Goal: Task Accomplishment & Management: Use online tool/utility

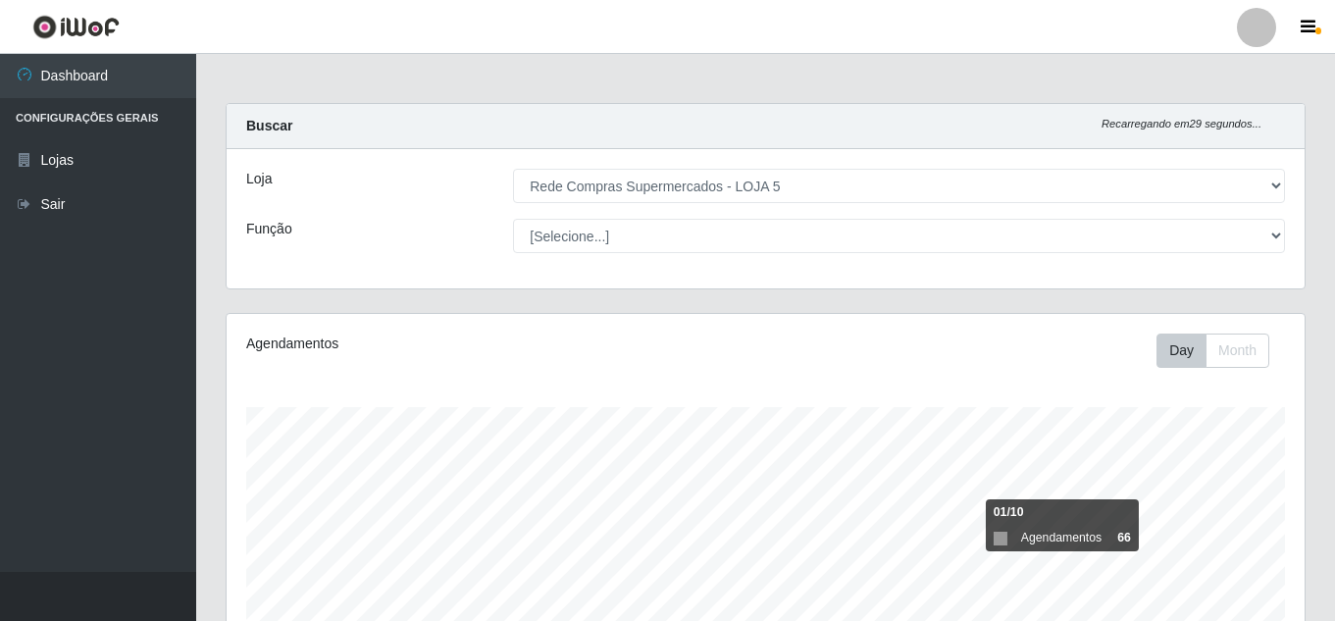
select select "397"
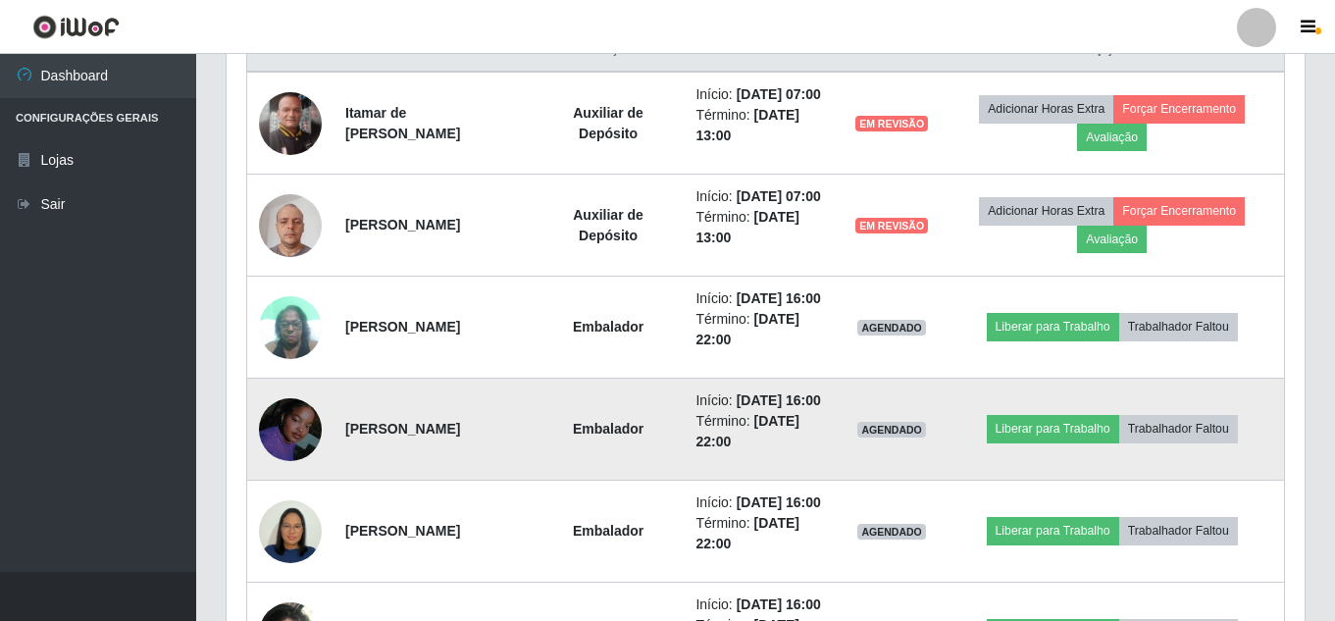
scroll to position [695, 0]
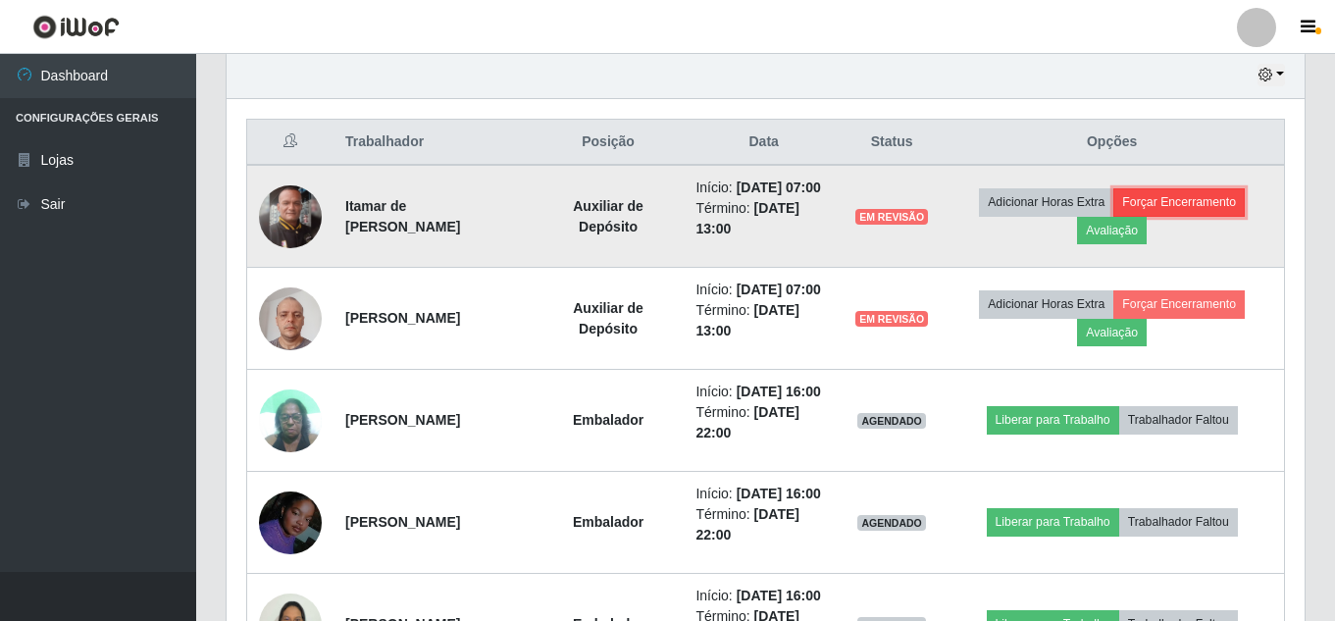
click at [1180, 200] on button "Forçar Encerramento" at bounding box center [1179, 201] width 131 height 27
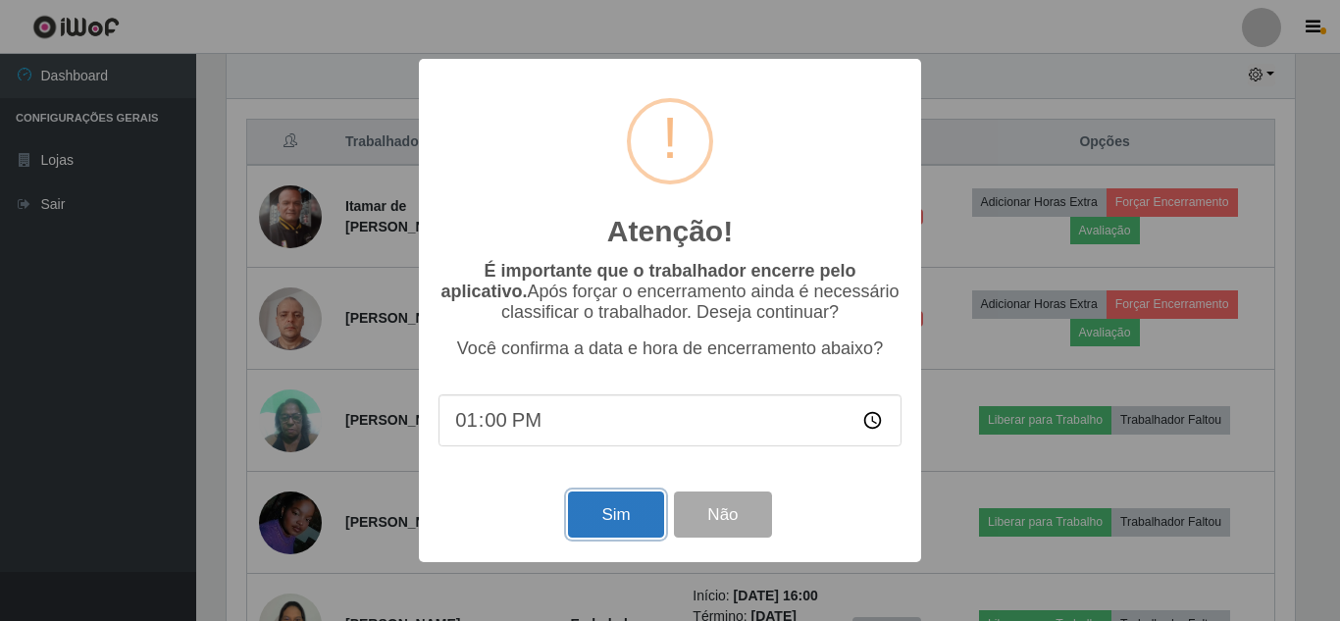
click at [645, 505] on button "Sim" at bounding box center [615, 515] width 95 height 46
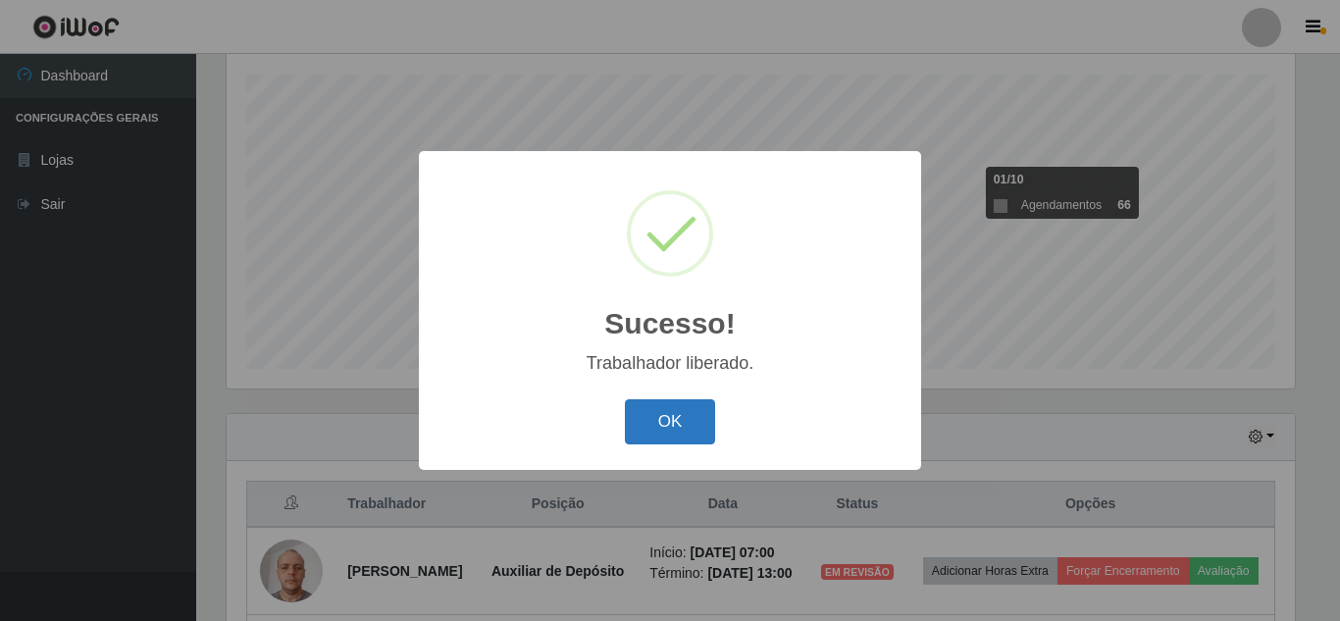
click at [663, 435] on button "OK" at bounding box center [670, 422] width 91 height 46
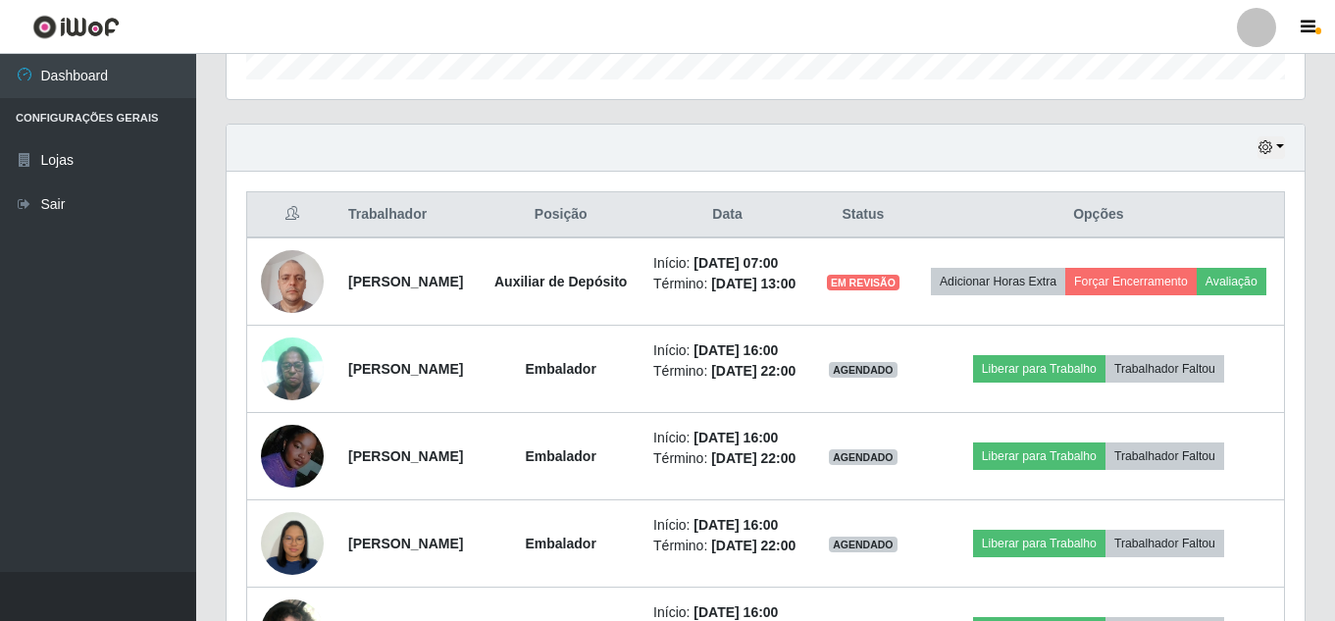
scroll to position [627, 0]
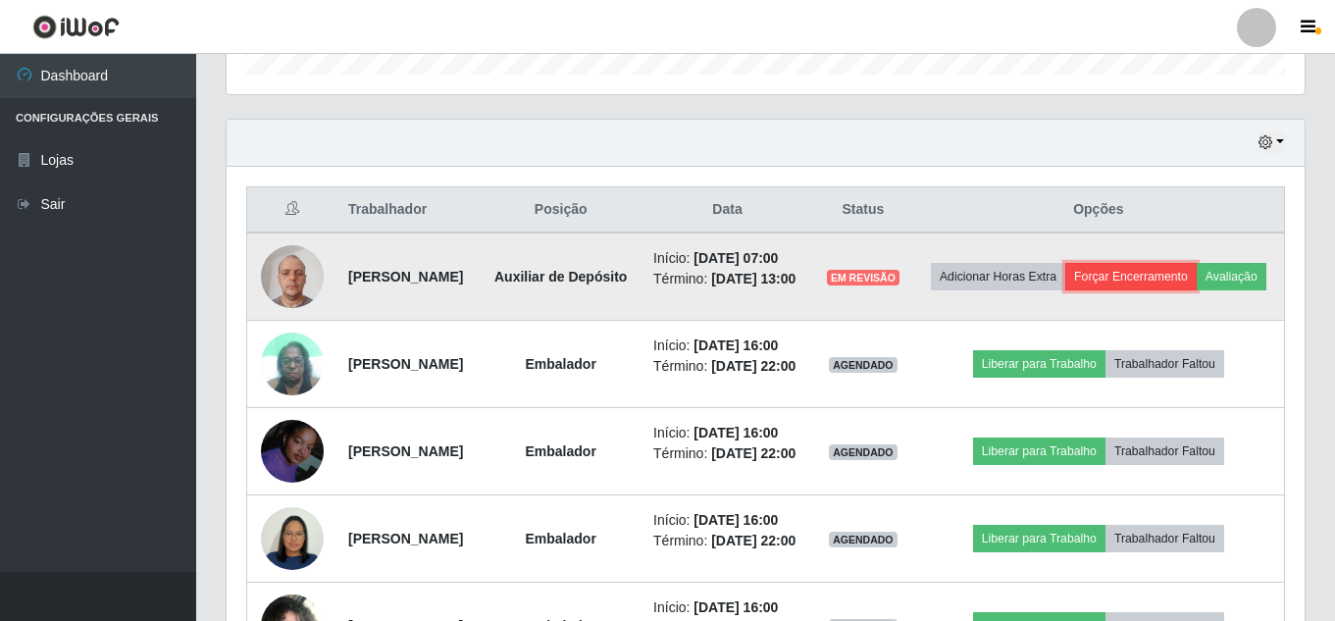
click at [1197, 272] on button "Forçar Encerramento" at bounding box center [1130, 276] width 131 height 27
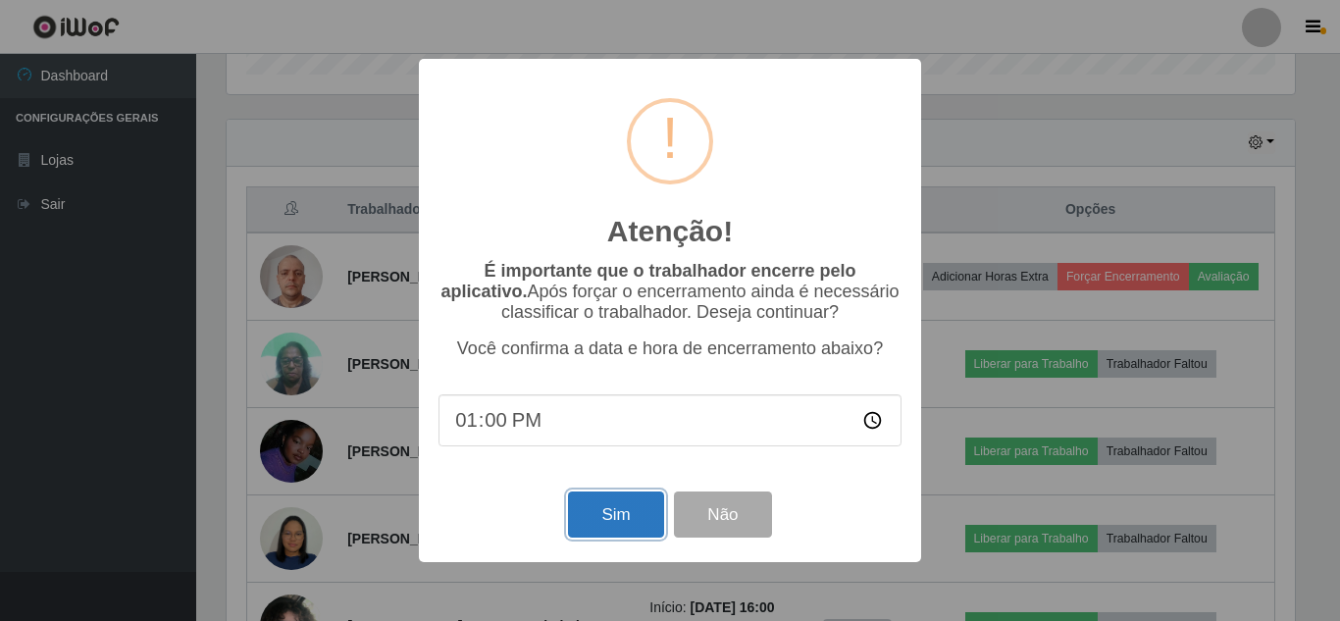
click at [623, 521] on button "Sim" at bounding box center [615, 515] width 95 height 46
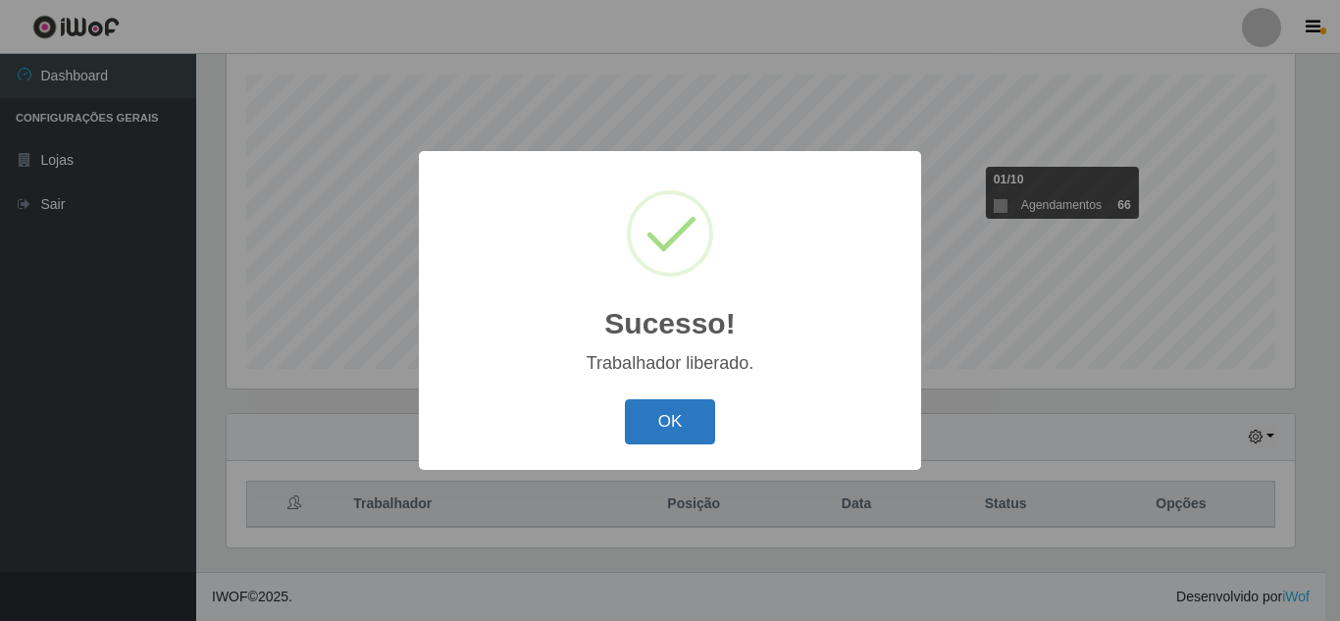
click at [703, 416] on button "OK" at bounding box center [670, 422] width 91 height 46
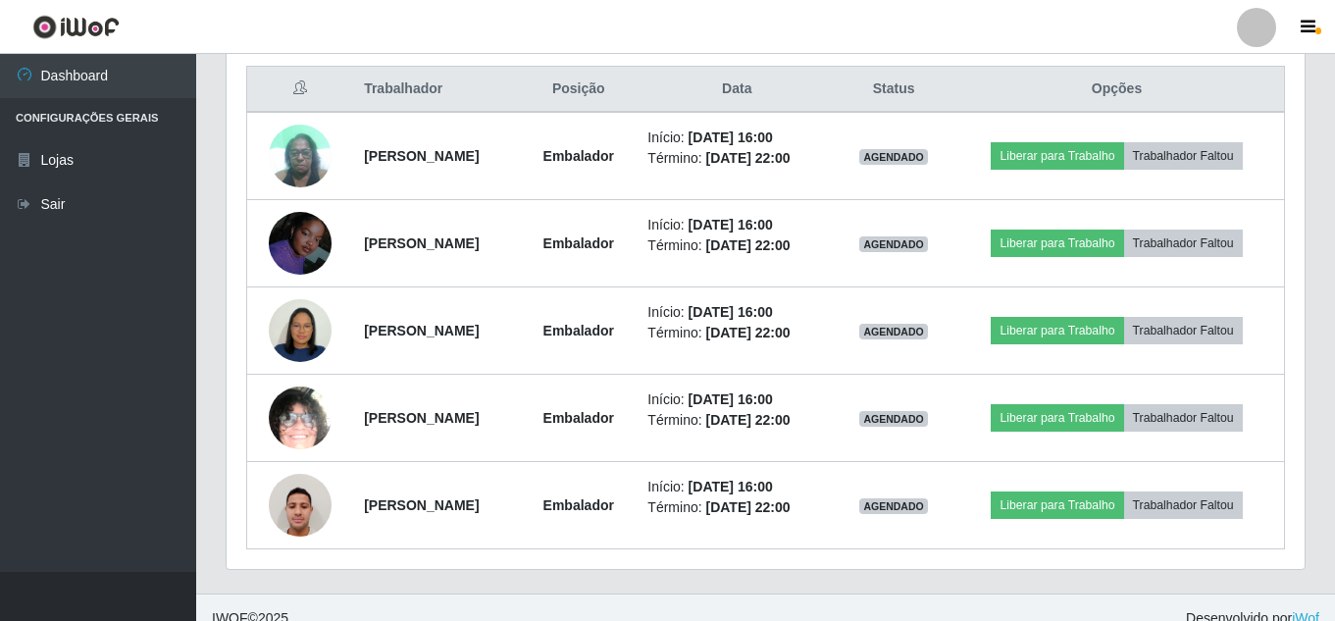
scroll to position [769, 0]
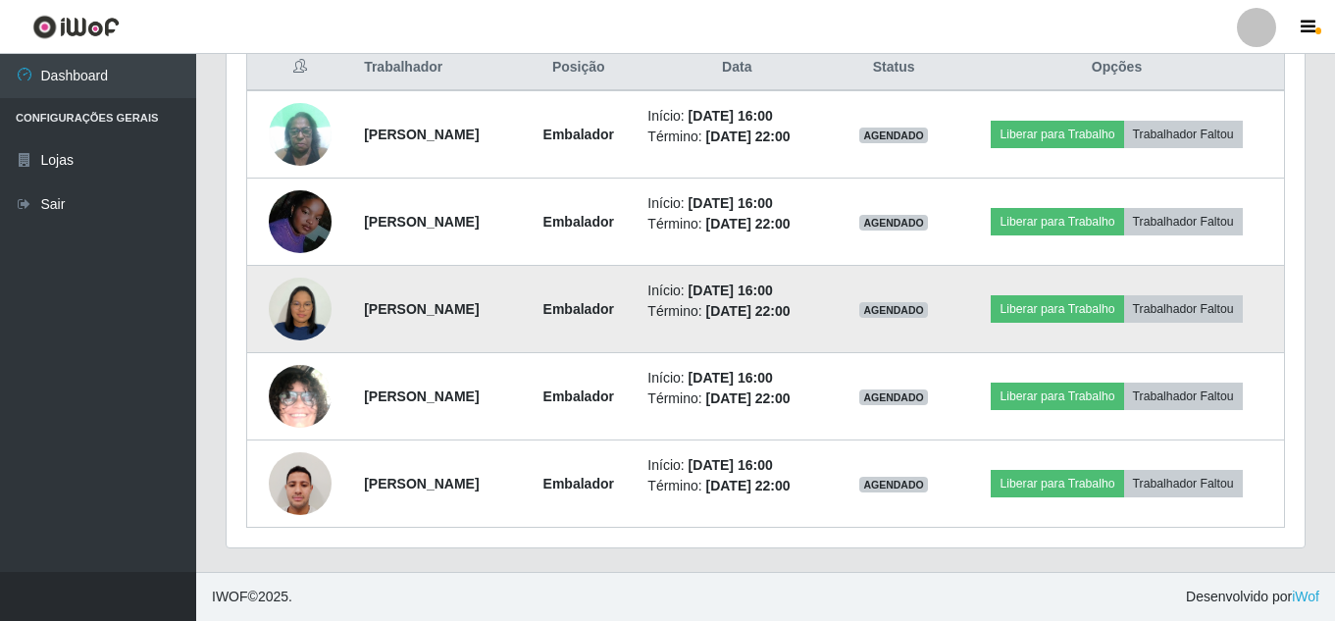
click at [281, 328] on img at bounding box center [300, 309] width 63 height 71
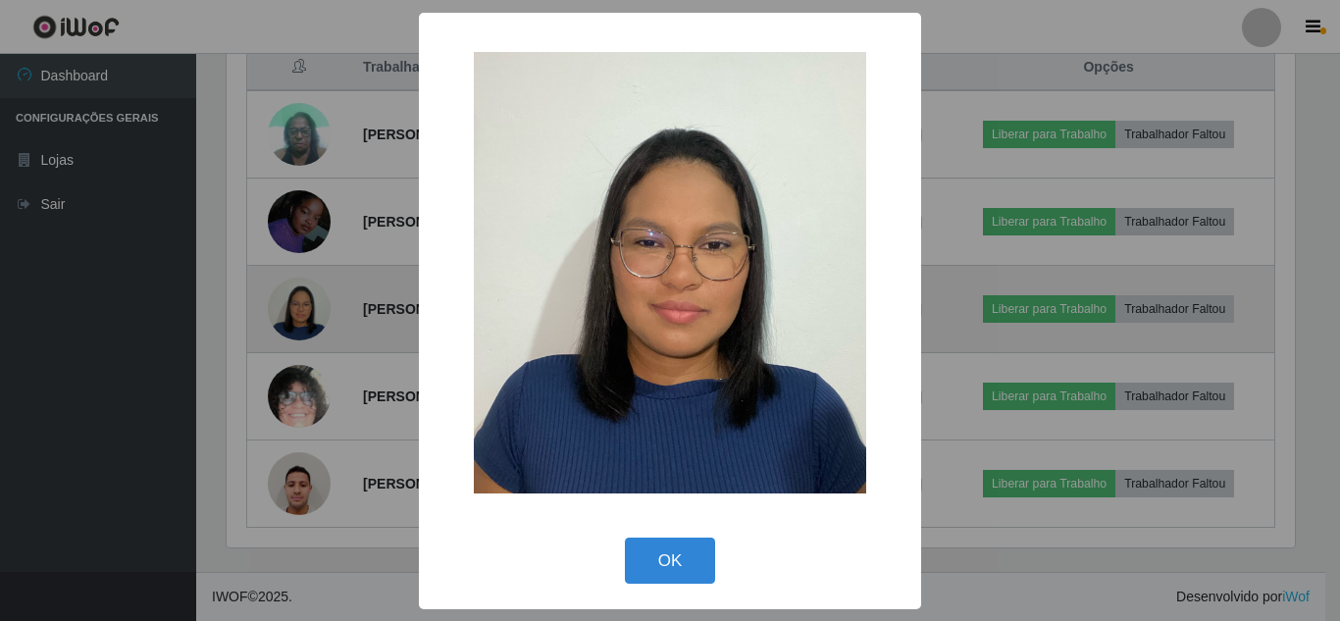
click at [281, 328] on div "× OK Cancel" at bounding box center [670, 310] width 1340 height 621
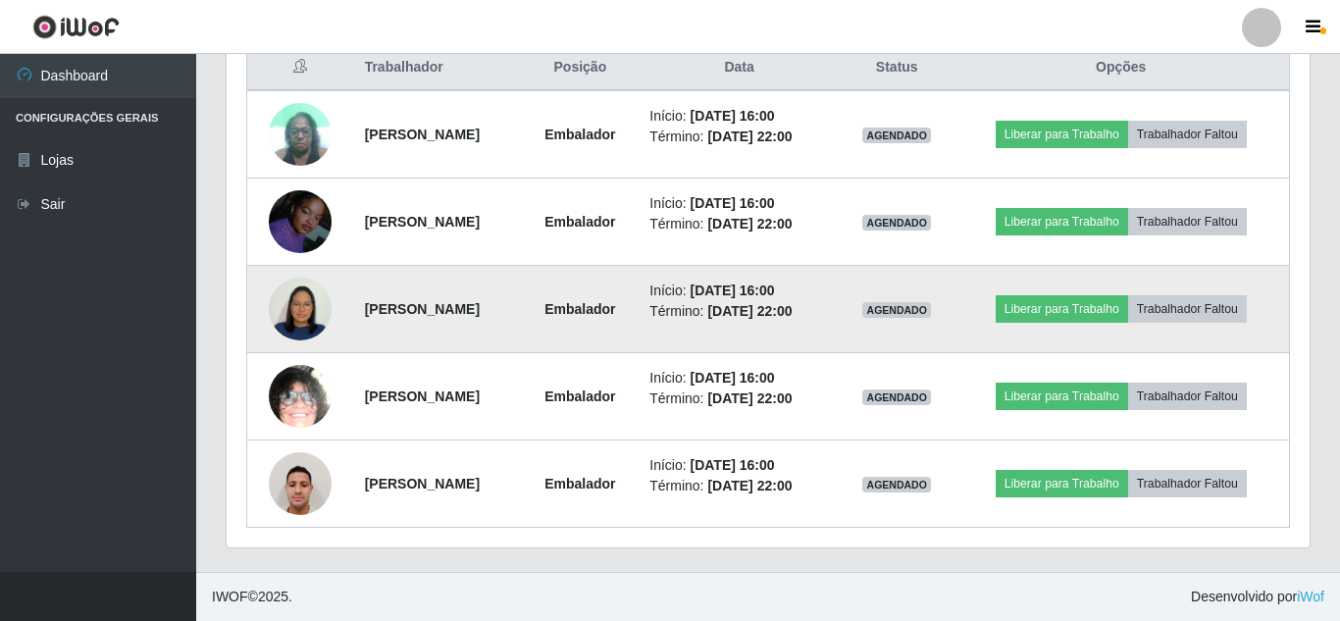
scroll to position [407, 1078]
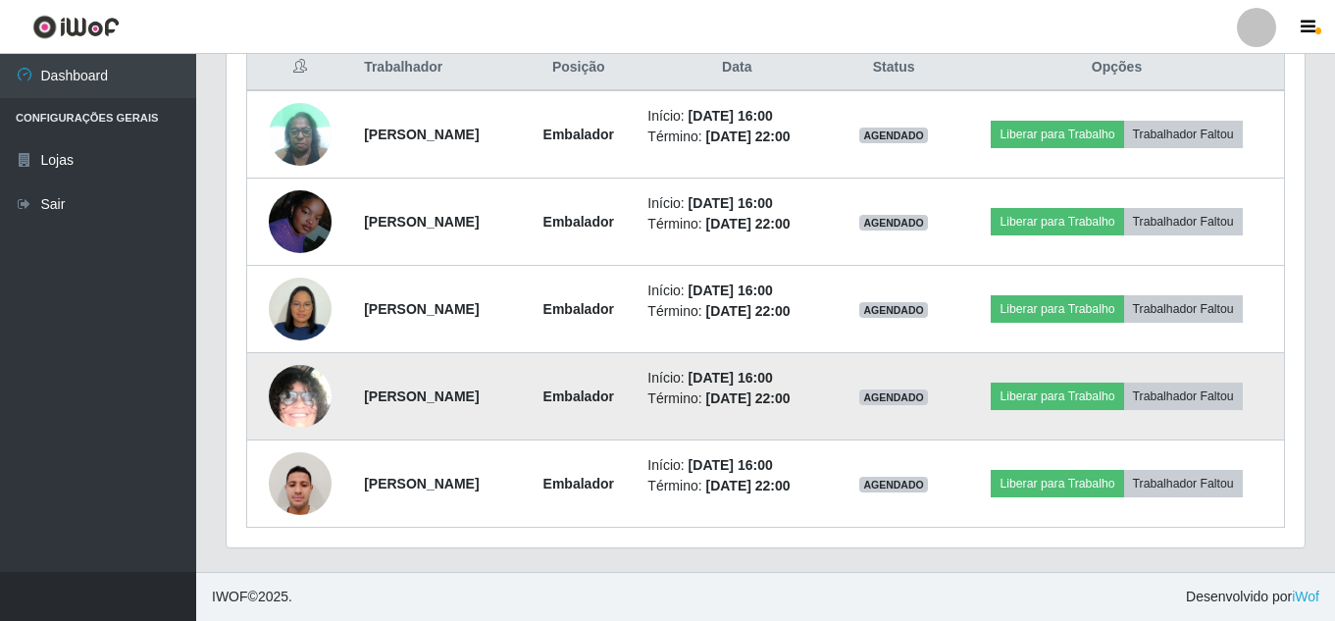
click at [290, 385] on img at bounding box center [300, 397] width 63 height 136
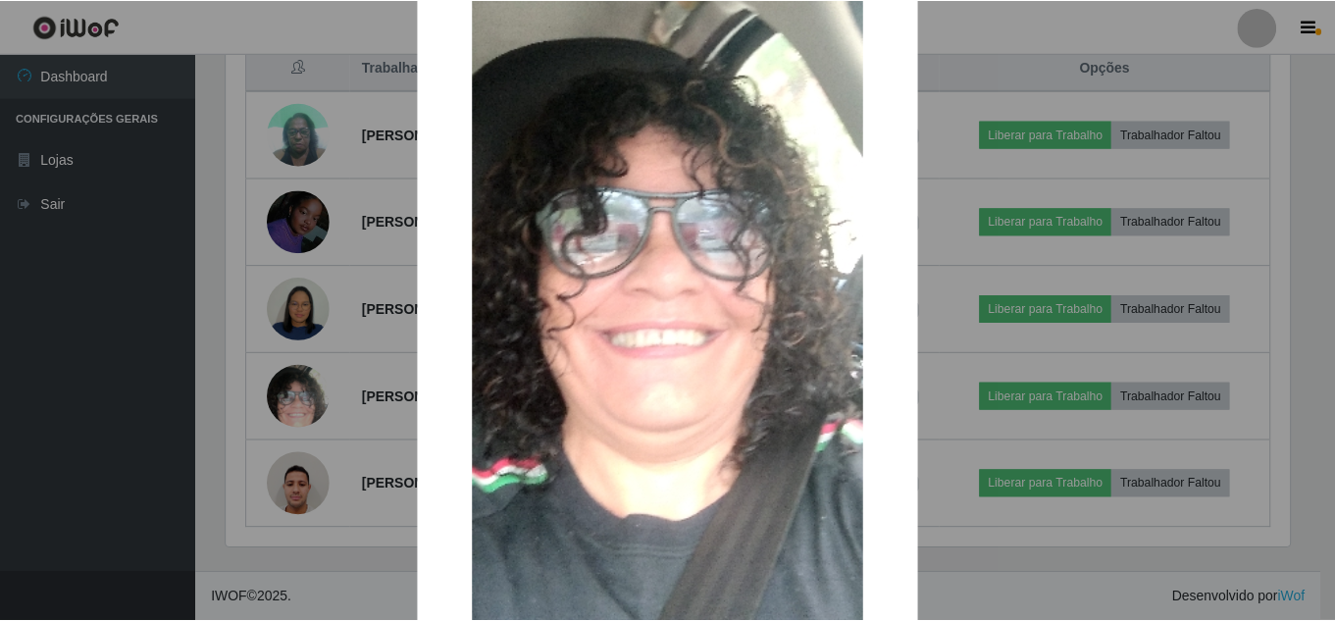
scroll to position [294, 0]
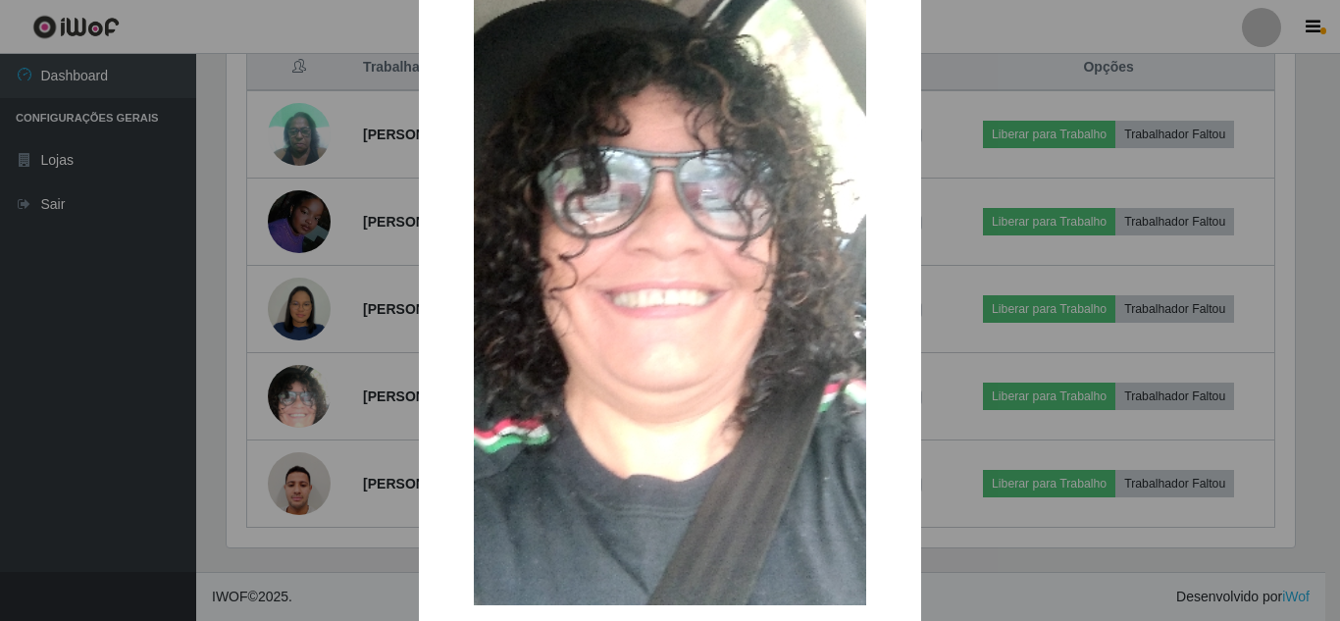
click at [303, 397] on div "× OK Cancel" at bounding box center [670, 310] width 1340 height 621
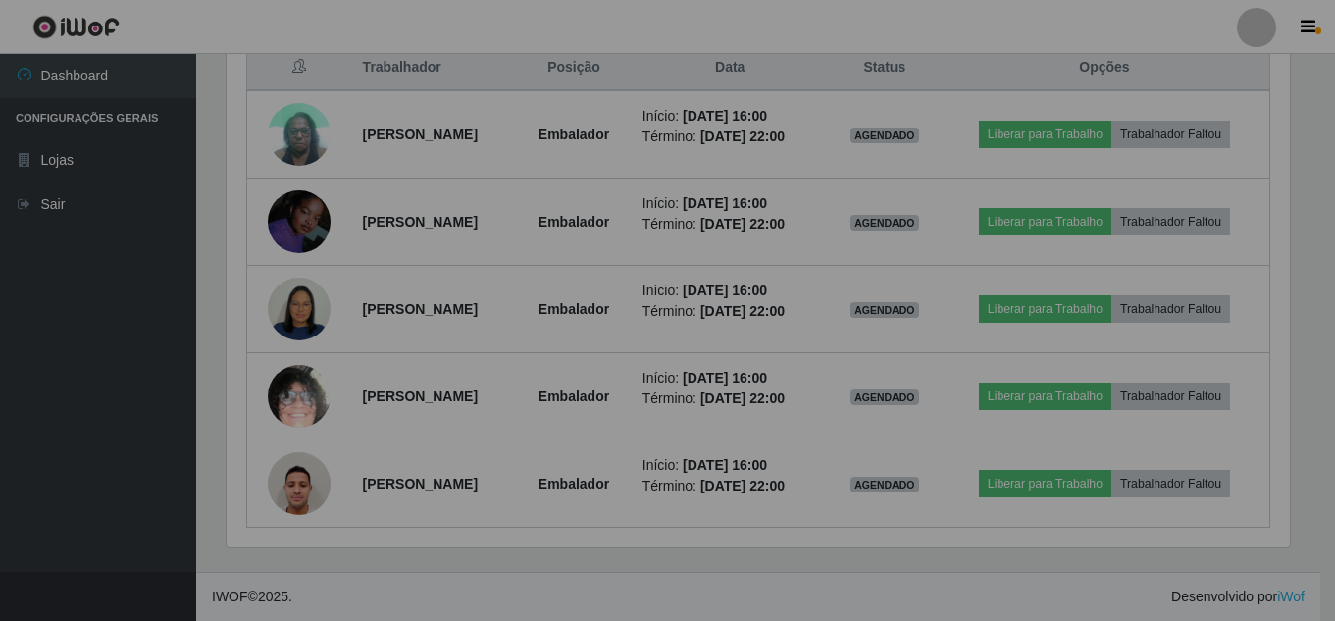
scroll to position [407, 1078]
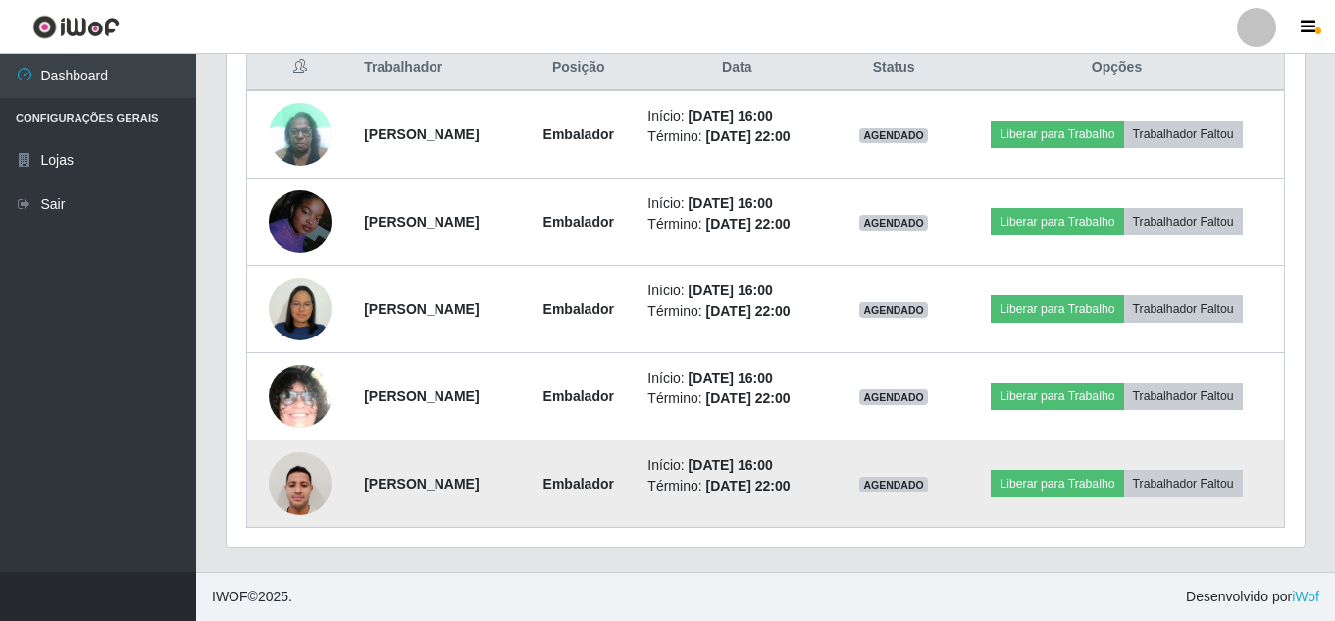
click at [281, 489] on img at bounding box center [300, 482] width 63 height 83
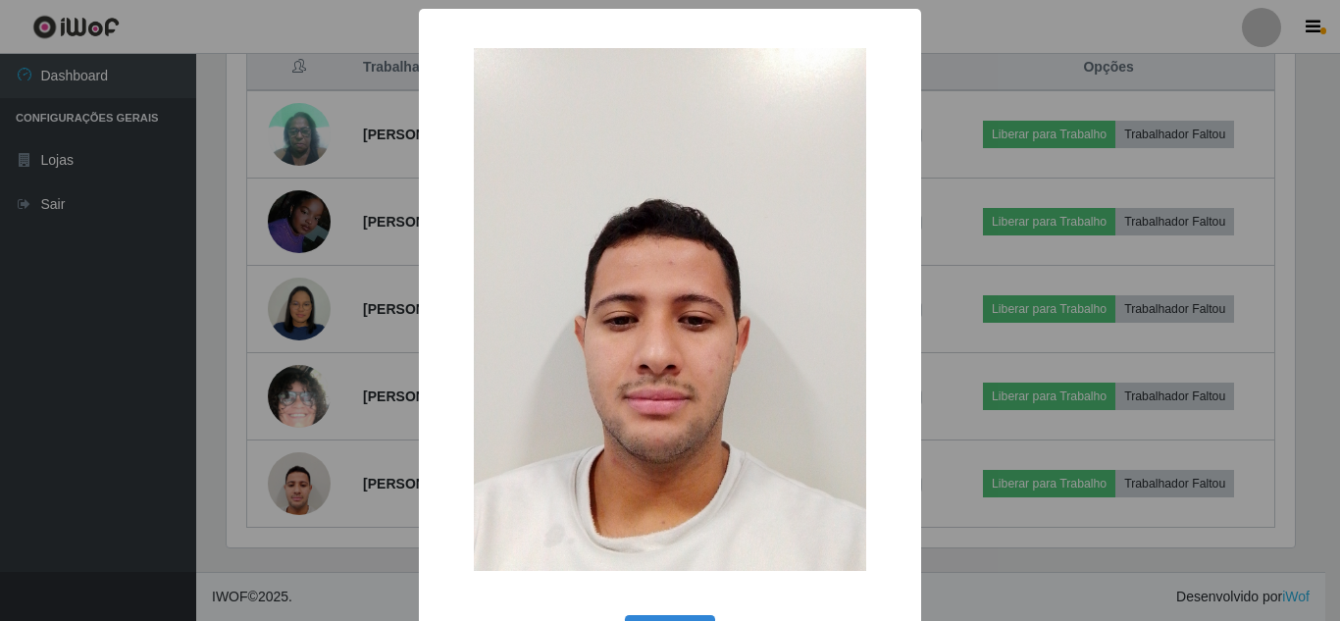
click at [285, 492] on div "× OK Cancel" at bounding box center [670, 310] width 1340 height 621
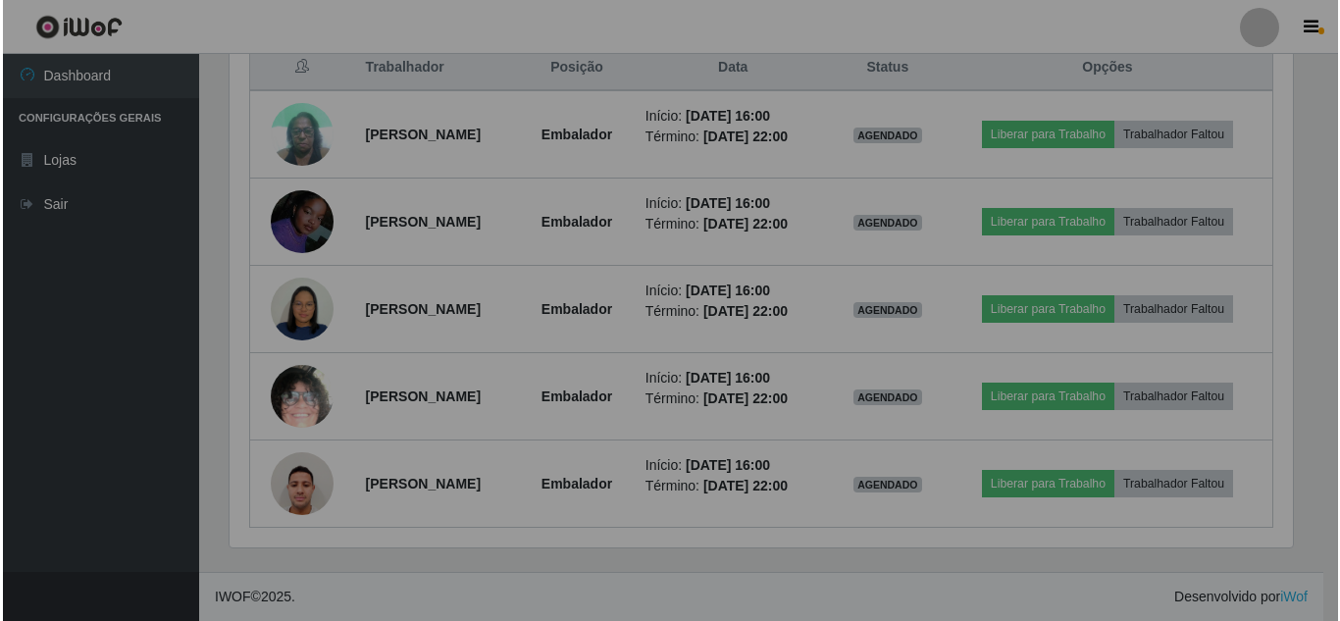
scroll to position [407, 1078]
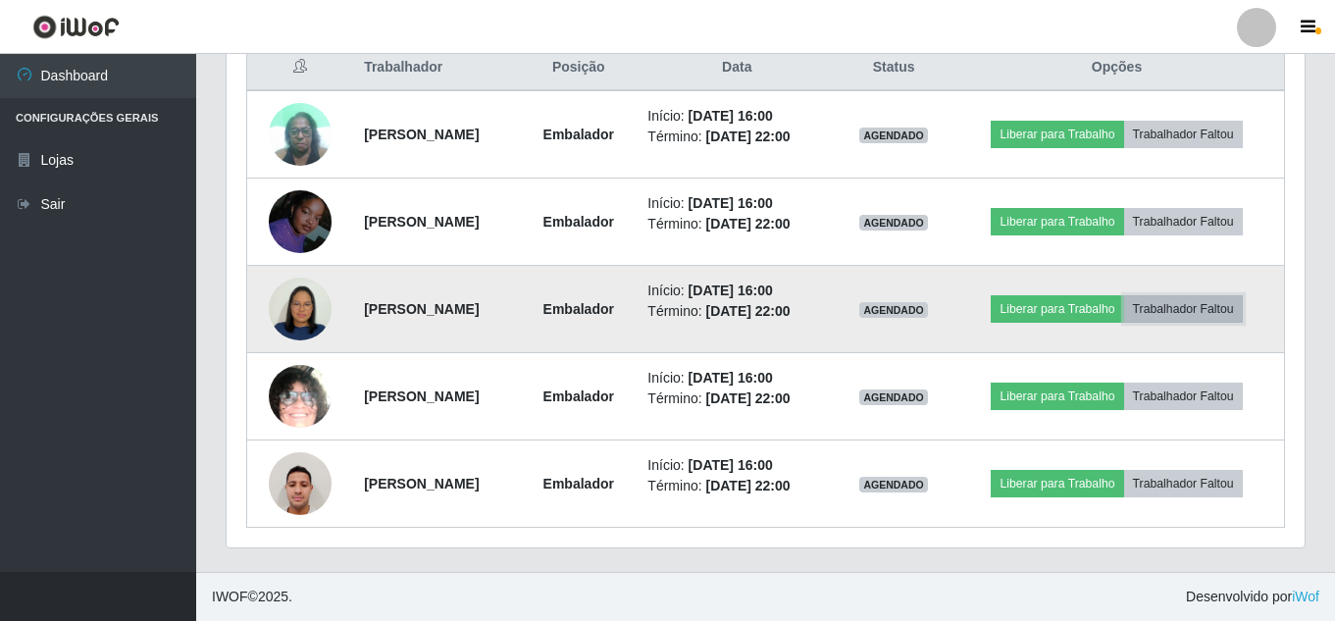
click at [1185, 314] on button "Trabalhador Faltou" at bounding box center [1183, 308] width 119 height 27
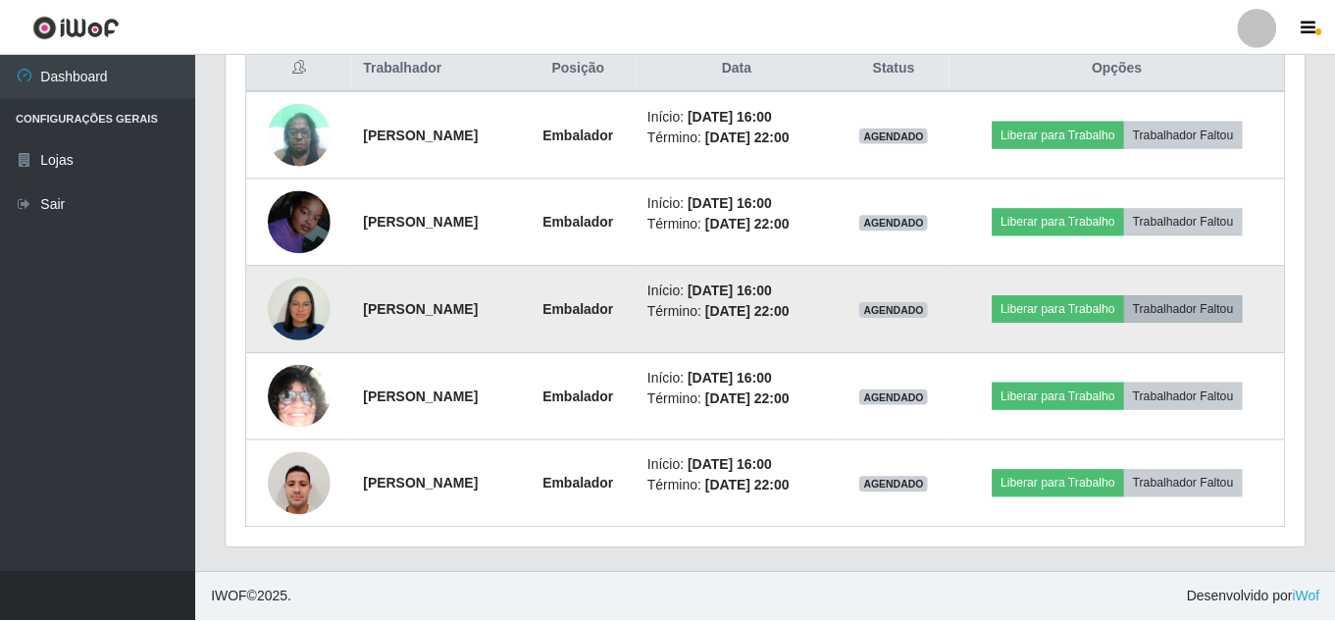
scroll to position [407, 1068]
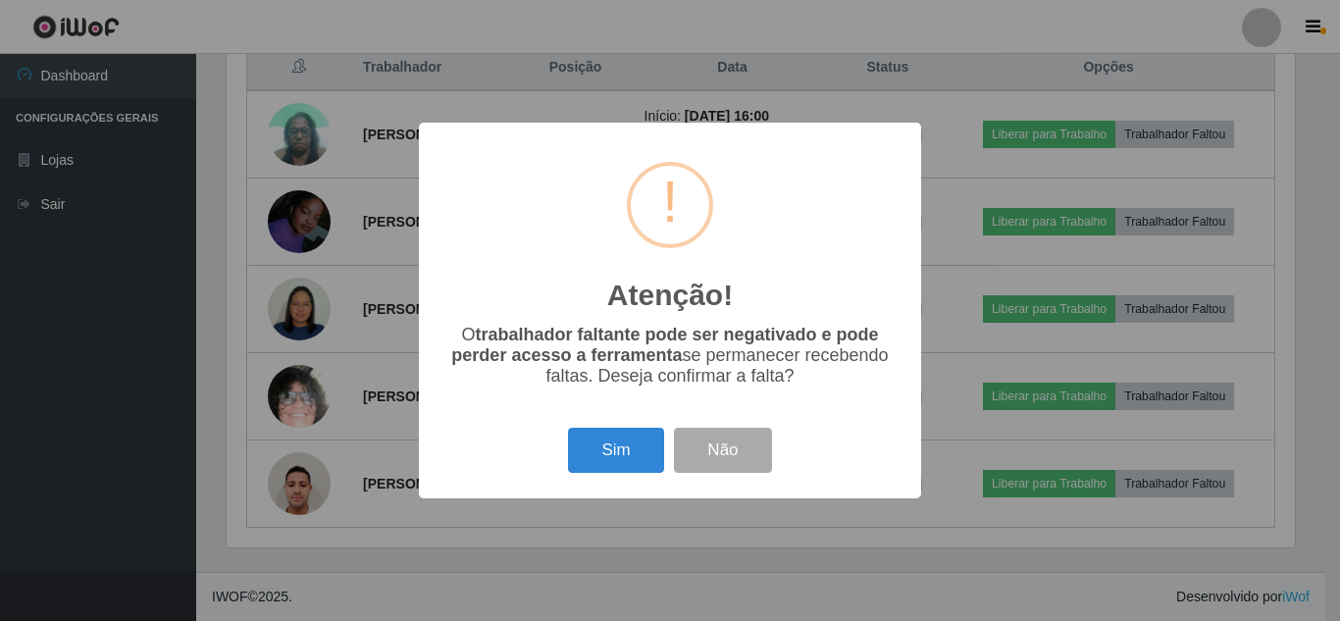
click at [754, 571] on div "Atenção! × O trabalhador faltante pode ser negativado e pode perder acesso a fe…" at bounding box center [670, 310] width 1340 height 621
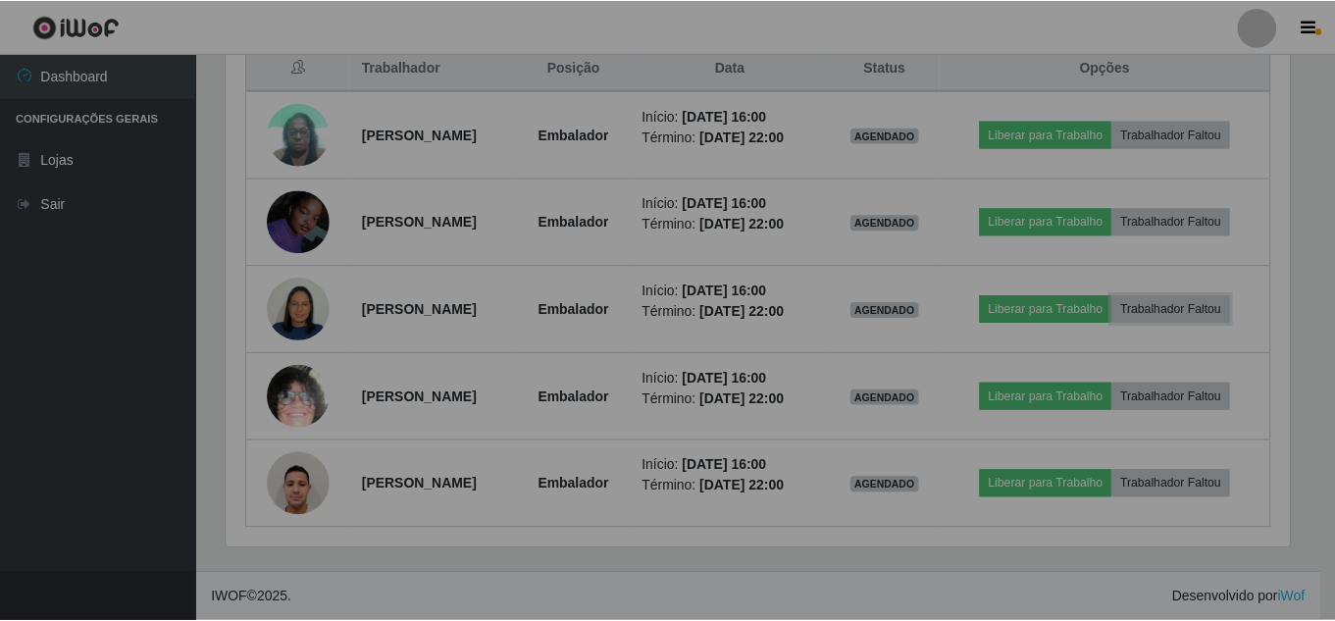
scroll to position [407, 1078]
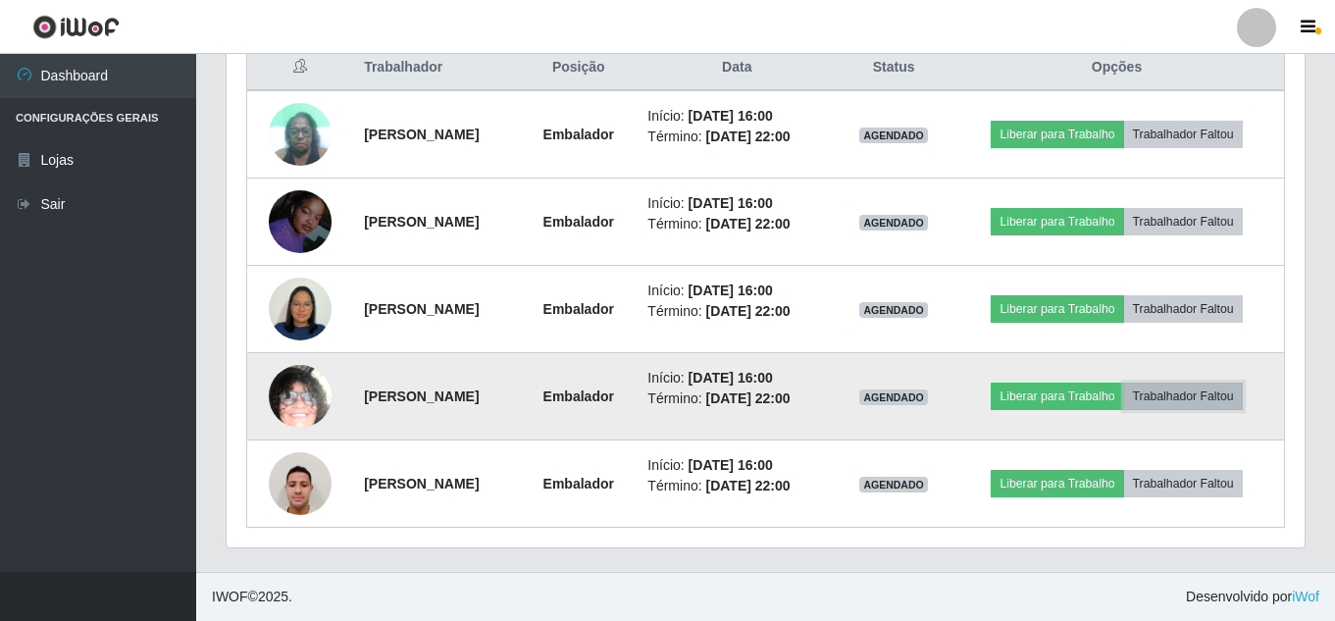
click at [1199, 399] on button "Trabalhador Faltou" at bounding box center [1183, 396] width 119 height 27
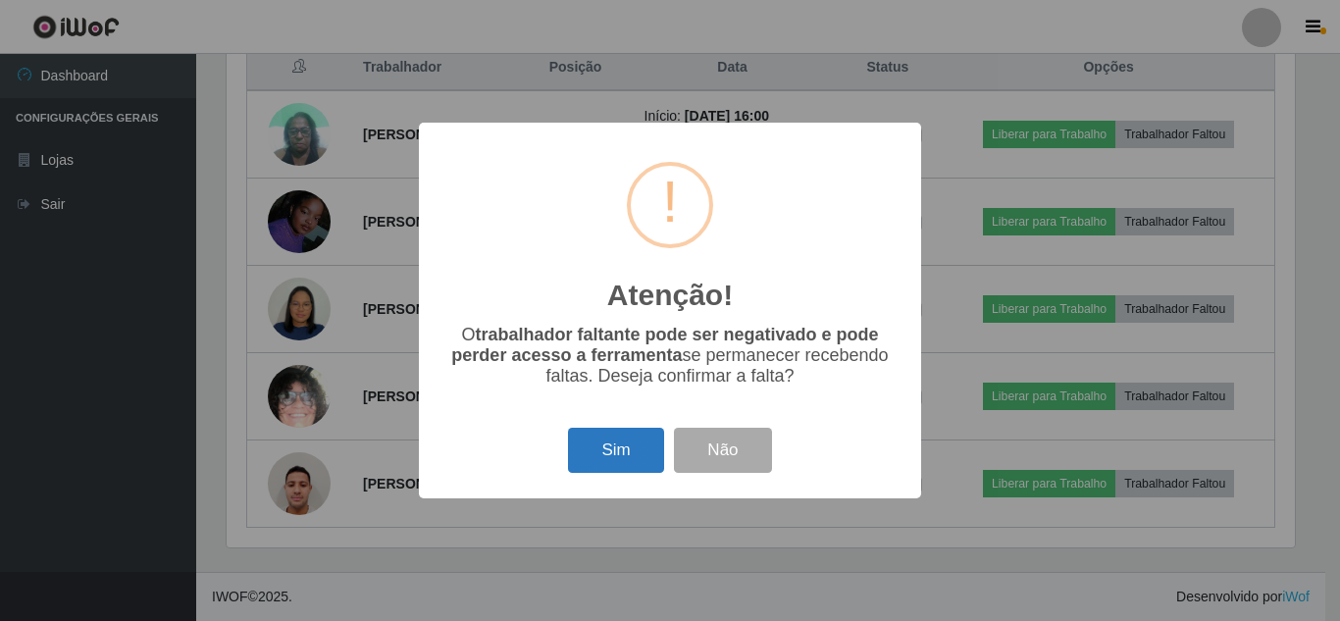
click at [603, 448] on button "Sim" at bounding box center [615, 451] width 95 height 46
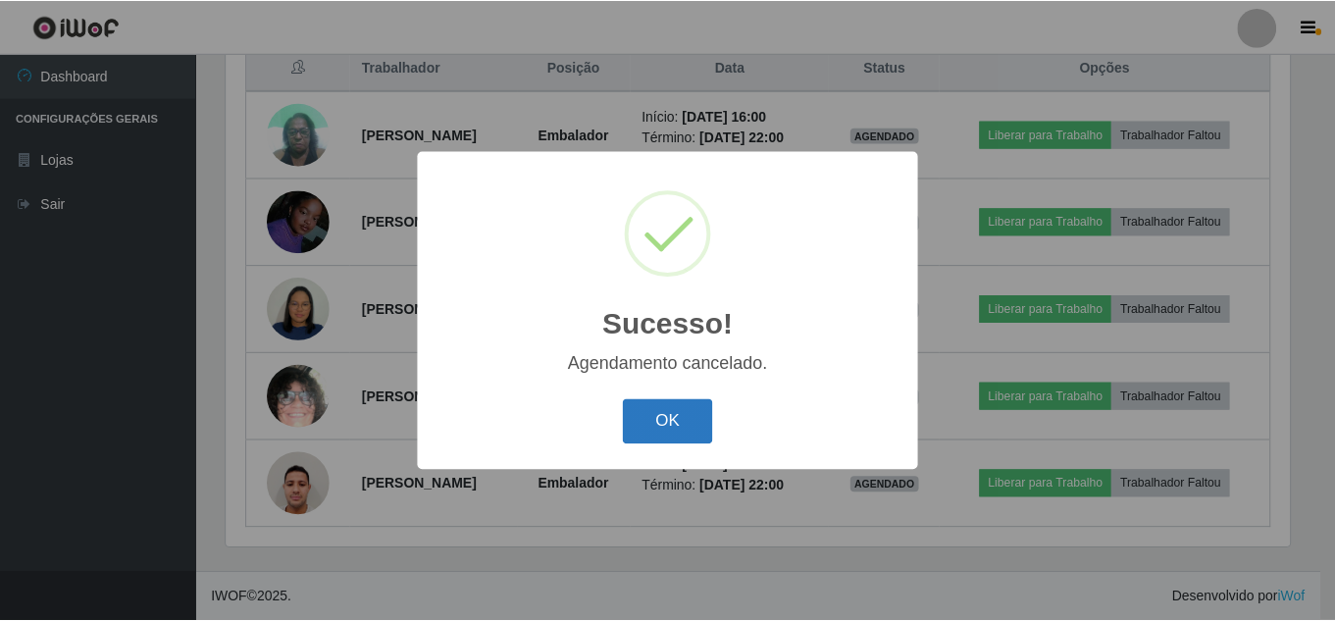
scroll to position [682, 0]
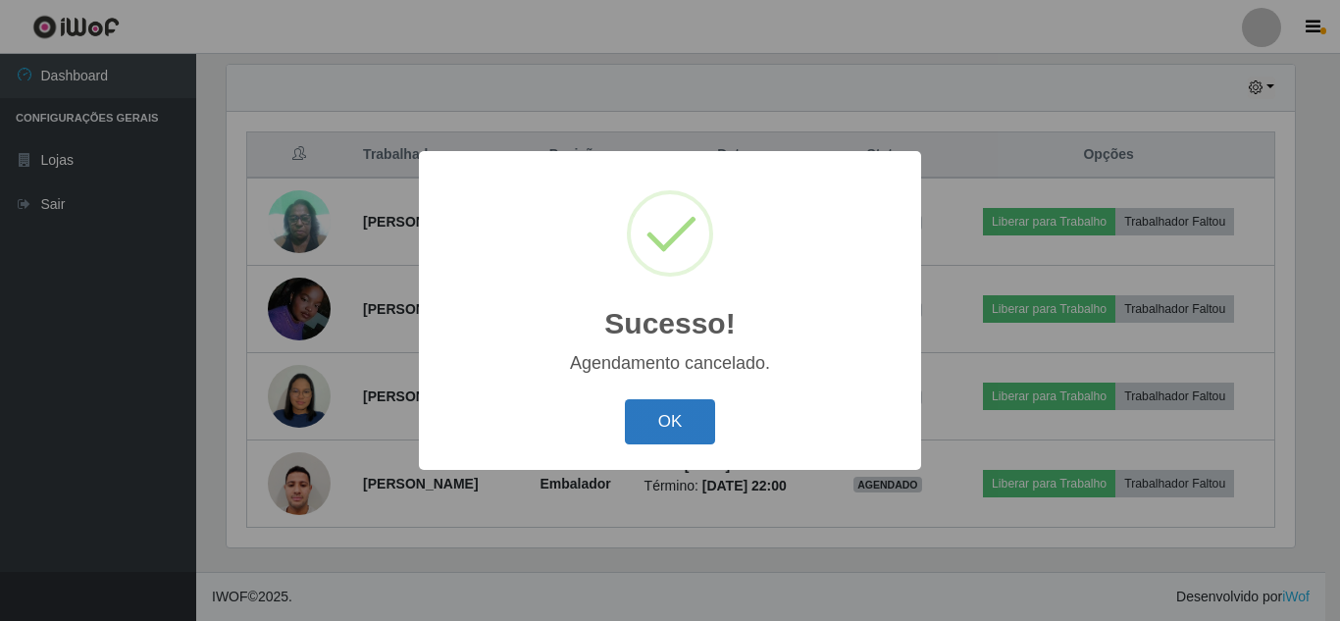
click at [650, 421] on button "OK" at bounding box center [670, 422] width 91 height 46
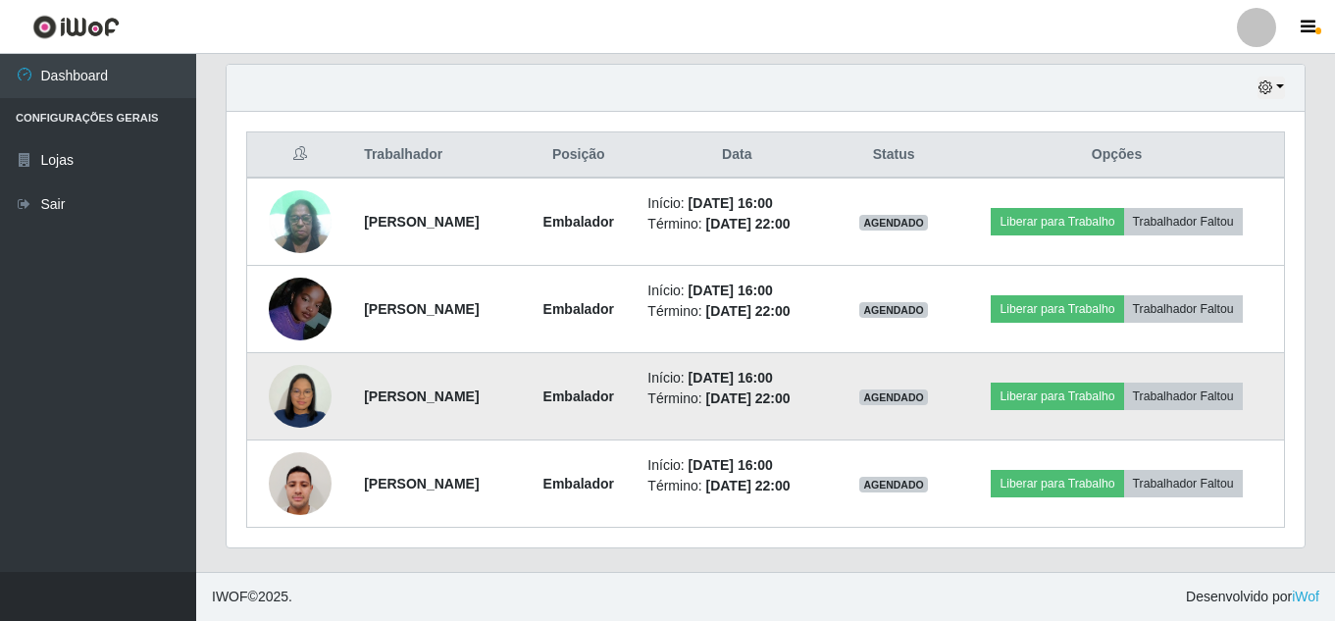
scroll to position [407, 1078]
click at [301, 395] on img at bounding box center [300, 396] width 63 height 71
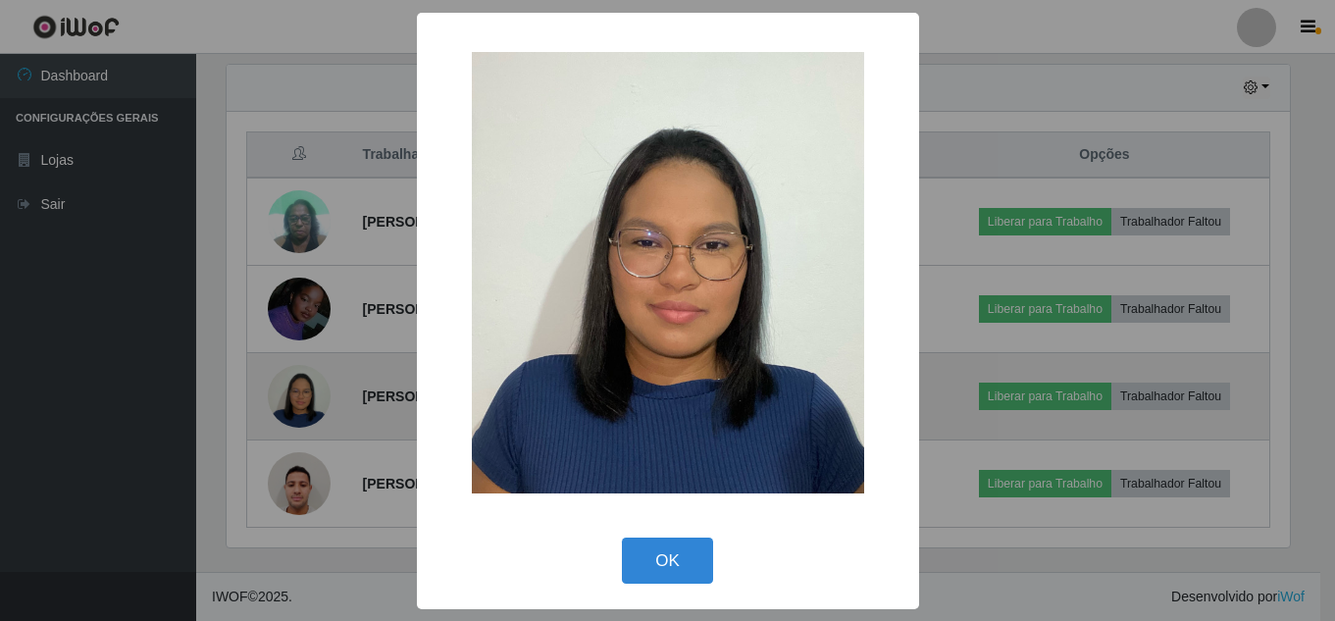
scroll to position [407, 1068]
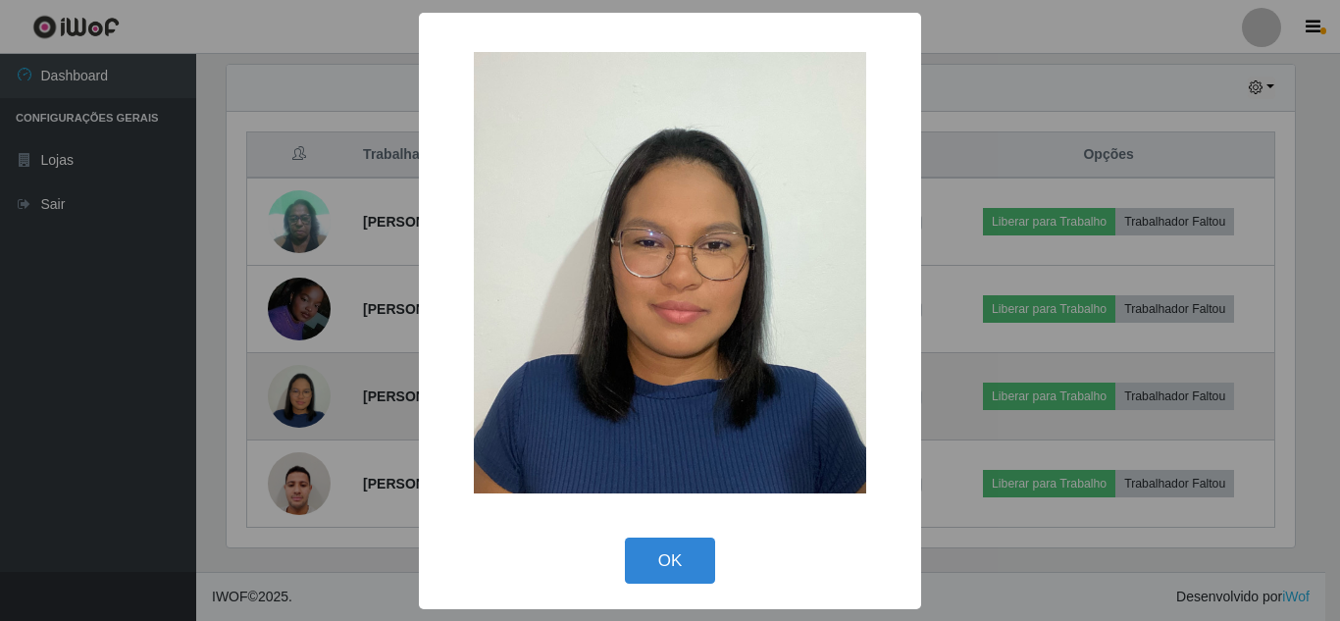
click at [301, 395] on div "× OK Cancel" at bounding box center [670, 310] width 1340 height 621
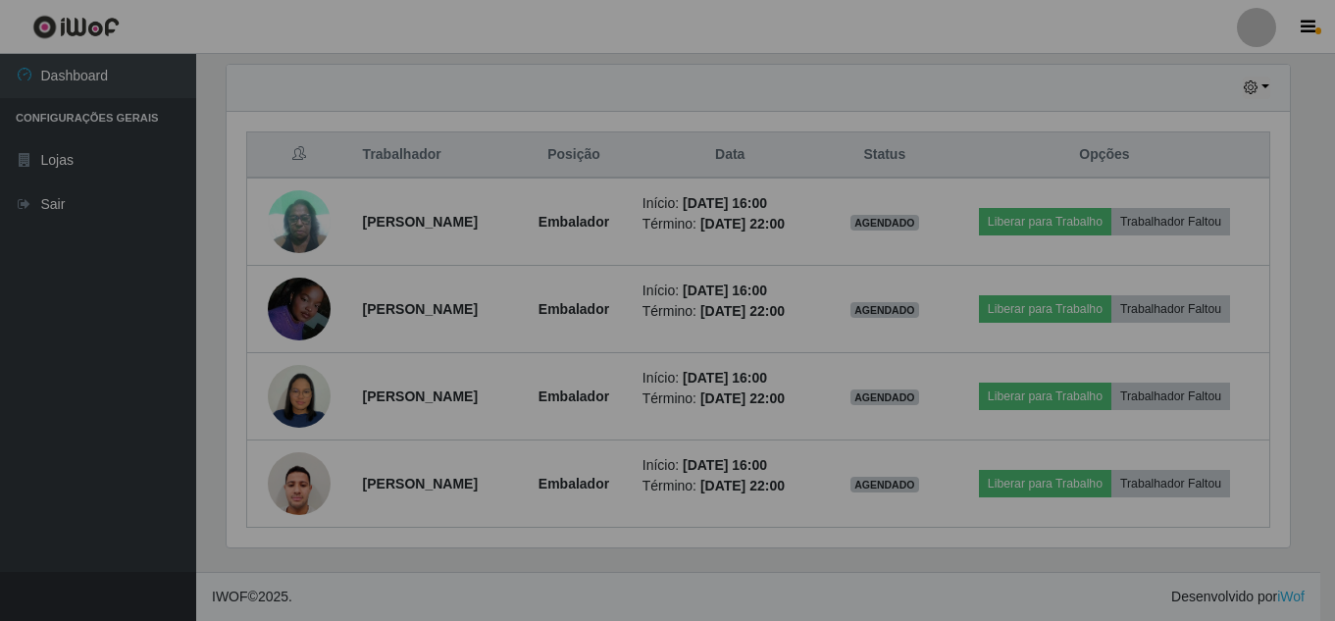
scroll to position [407, 1078]
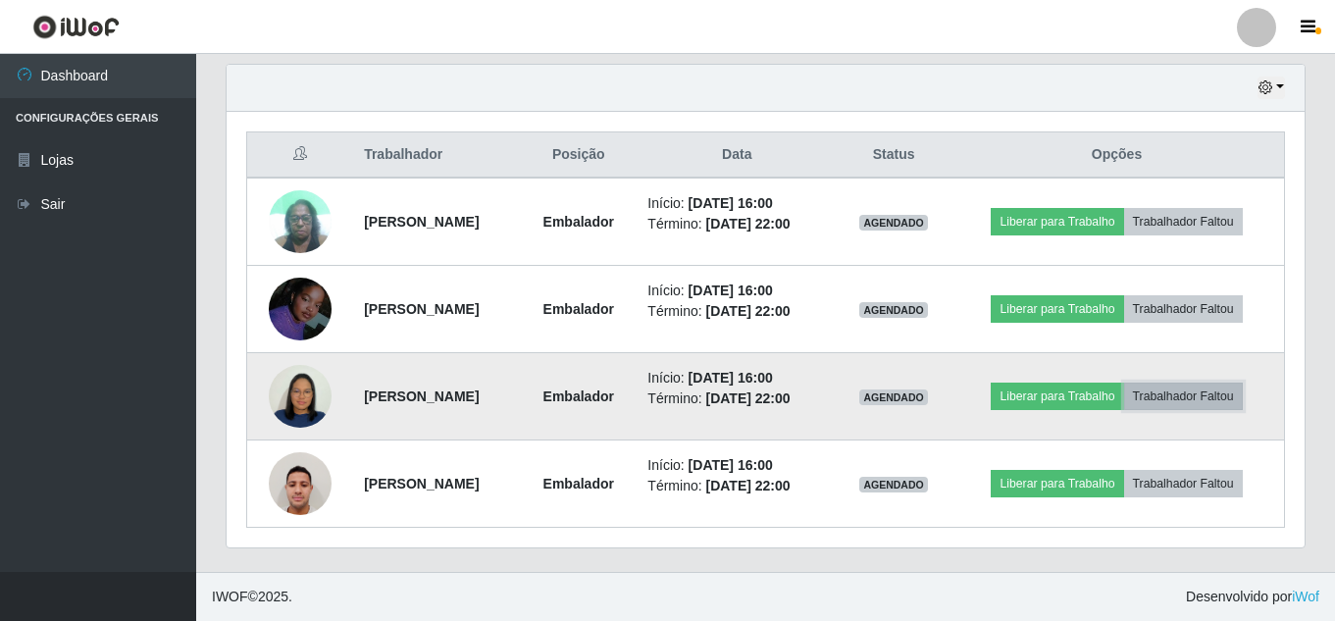
click at [1200, 398] on button "Trabalhador Faltou" at bounding box center [1183, 396] width 119 height 27
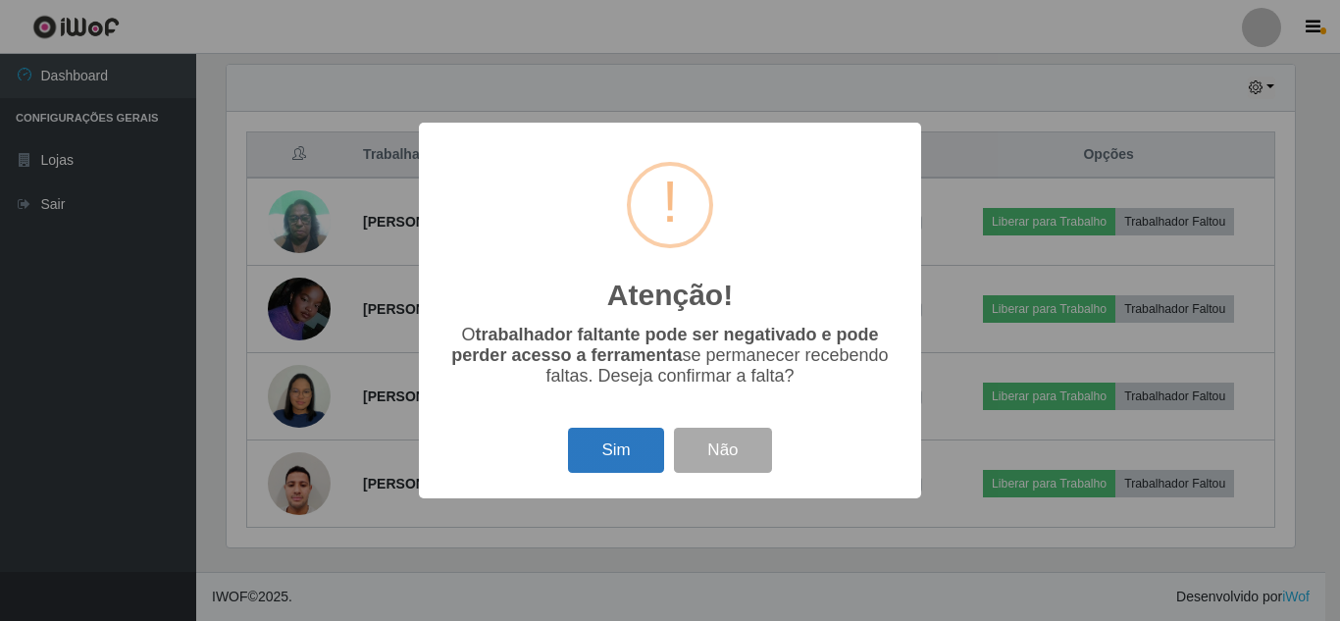
click at [606, 464] on button "Sim" at bounding box center [615, 451] width 95 height 46
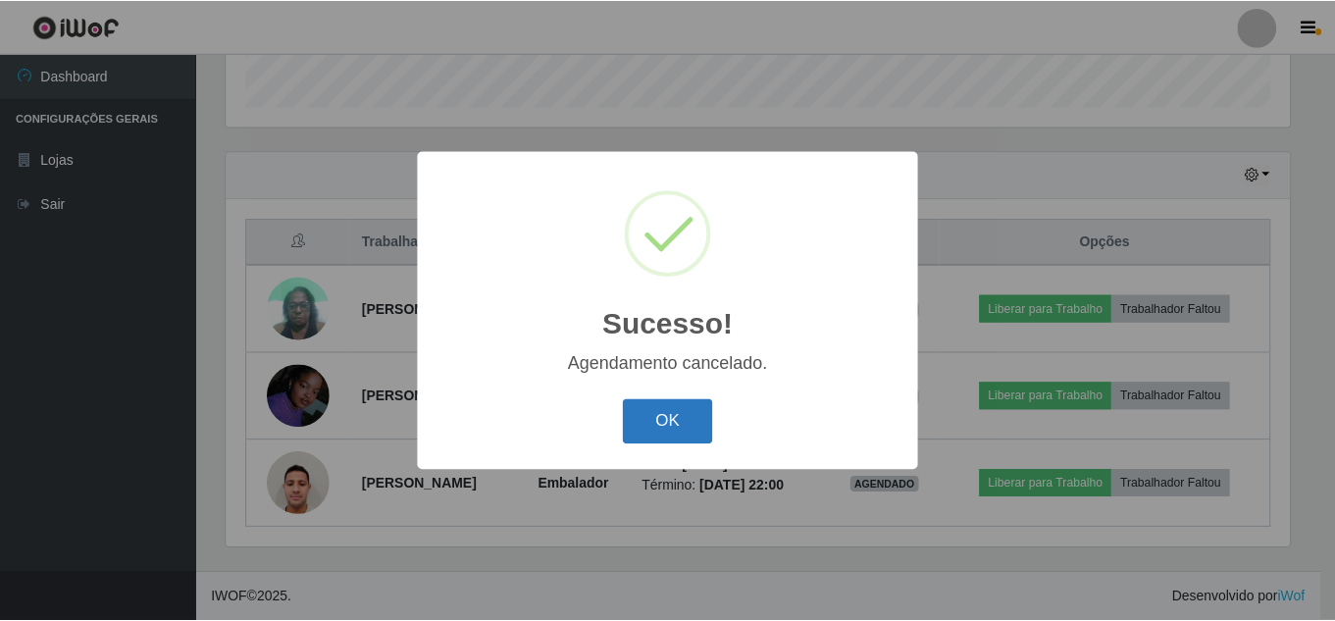
scroll to position [595, 0]
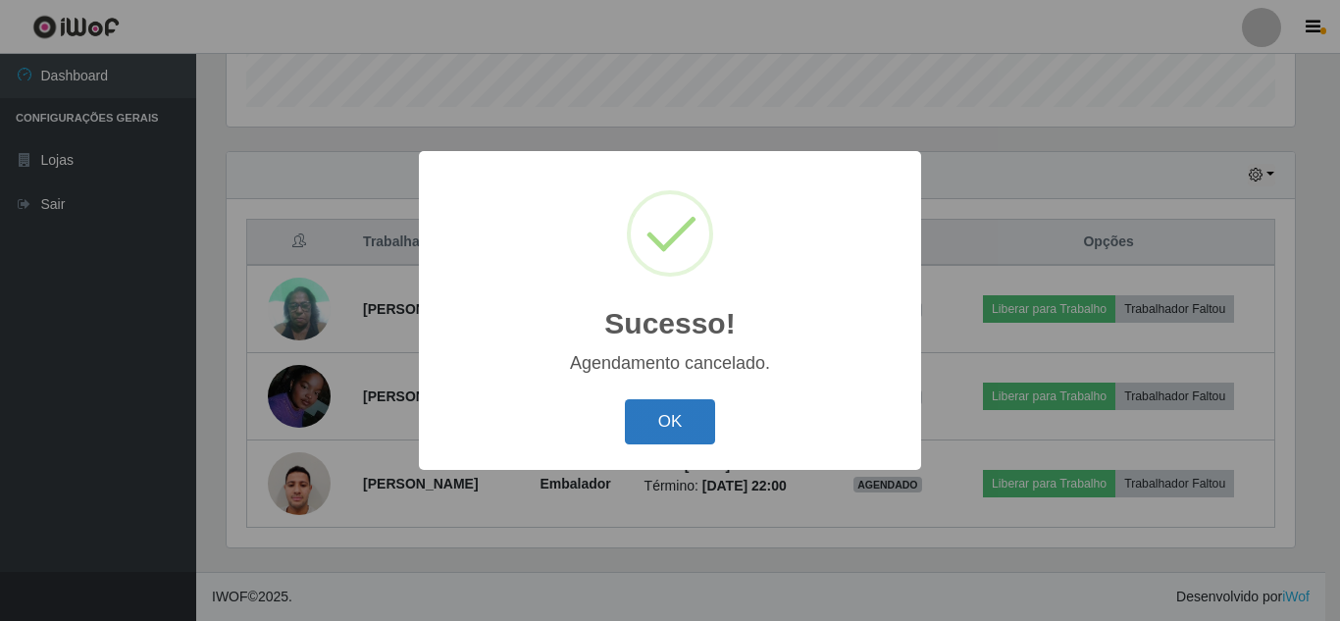
click at [644, 425] on button "OK" at bounding box center [670, 422] width 91 height 46
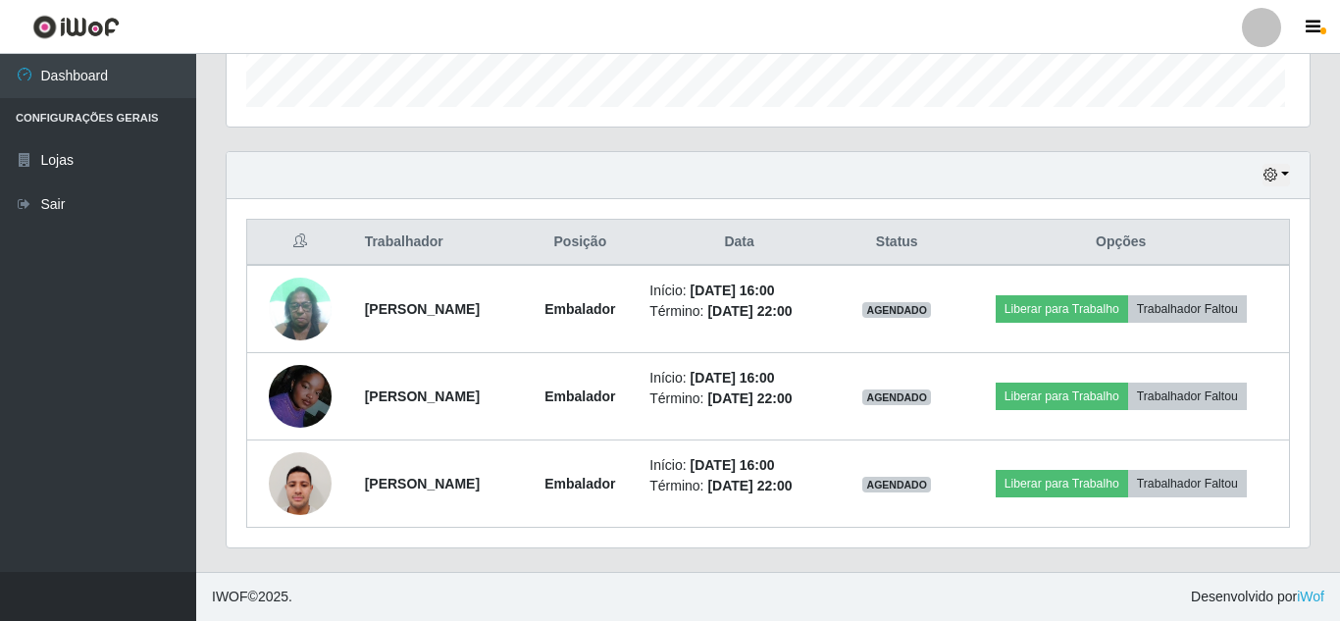
scroll to position [407, 1078]
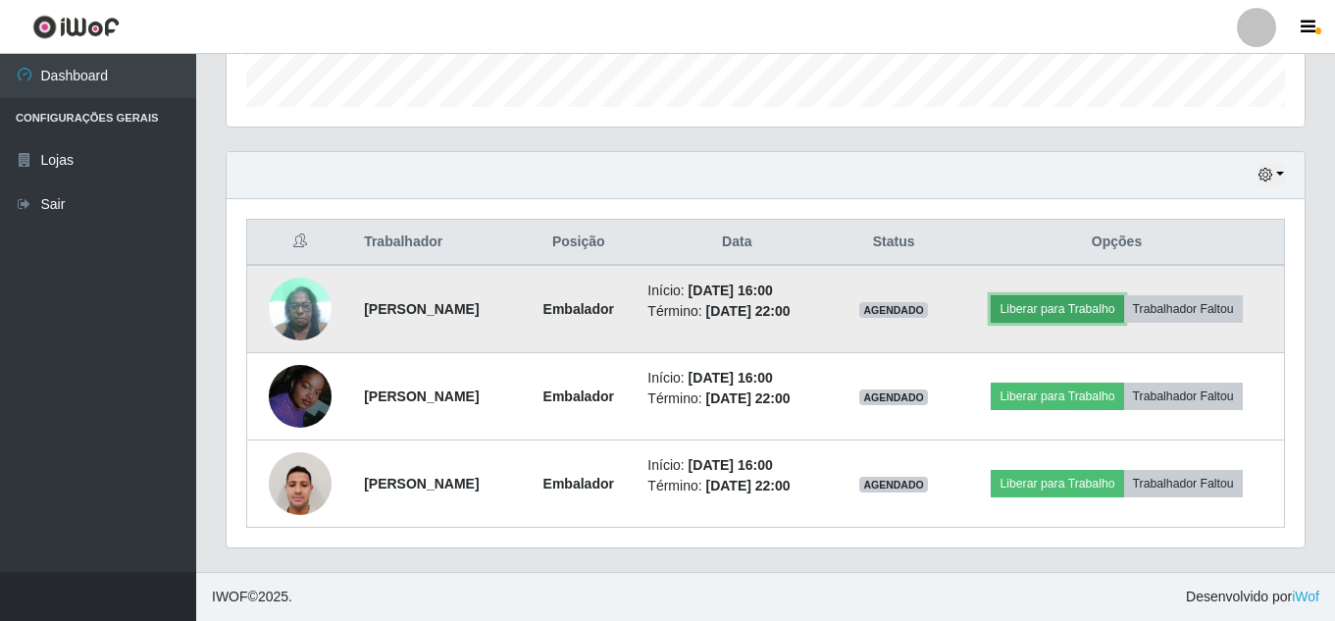
click at [1106, 307] on button "Liberar para Trabalho" at bounding box center [1057, 308] width 132 height 27
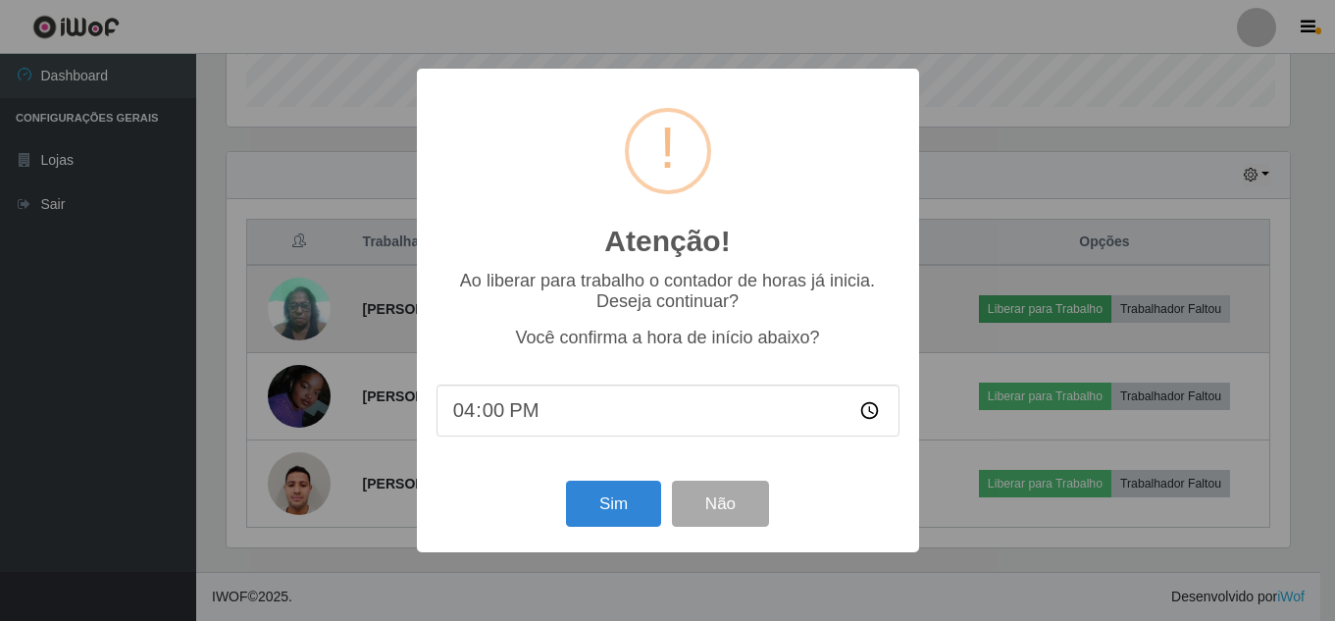
scroll to position [407, 1068]
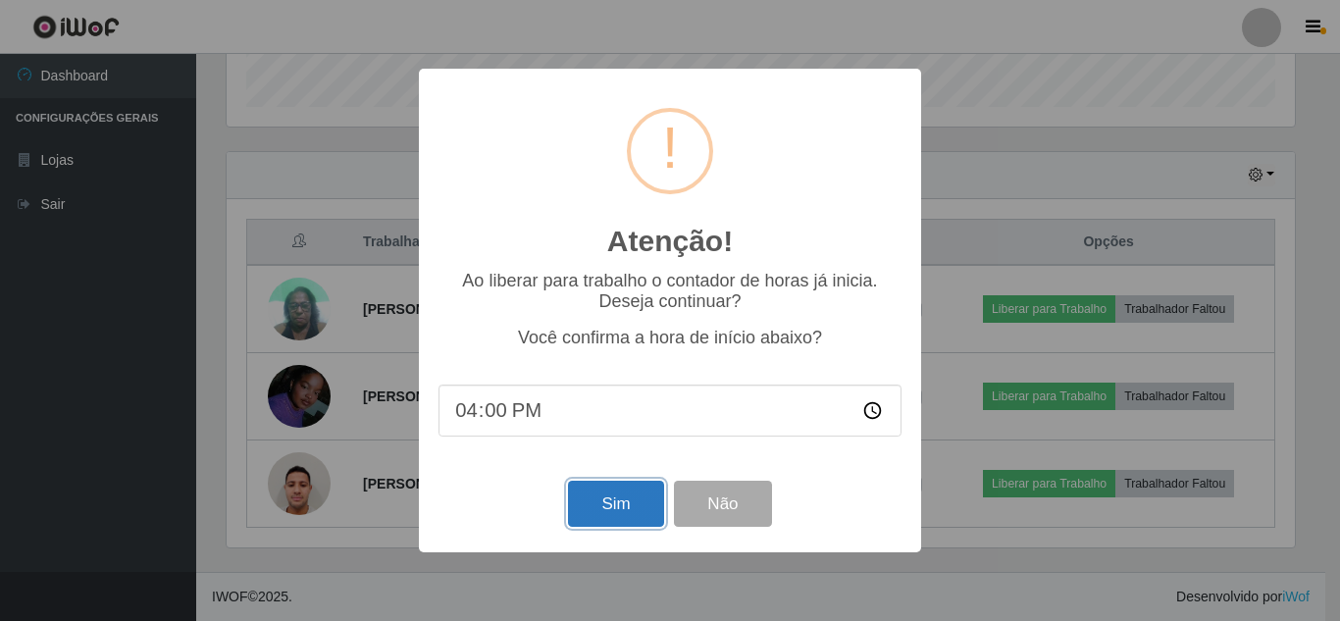
click at [606, 513] on button "Sim" at bounding box center [615, 504] width 95 height 46
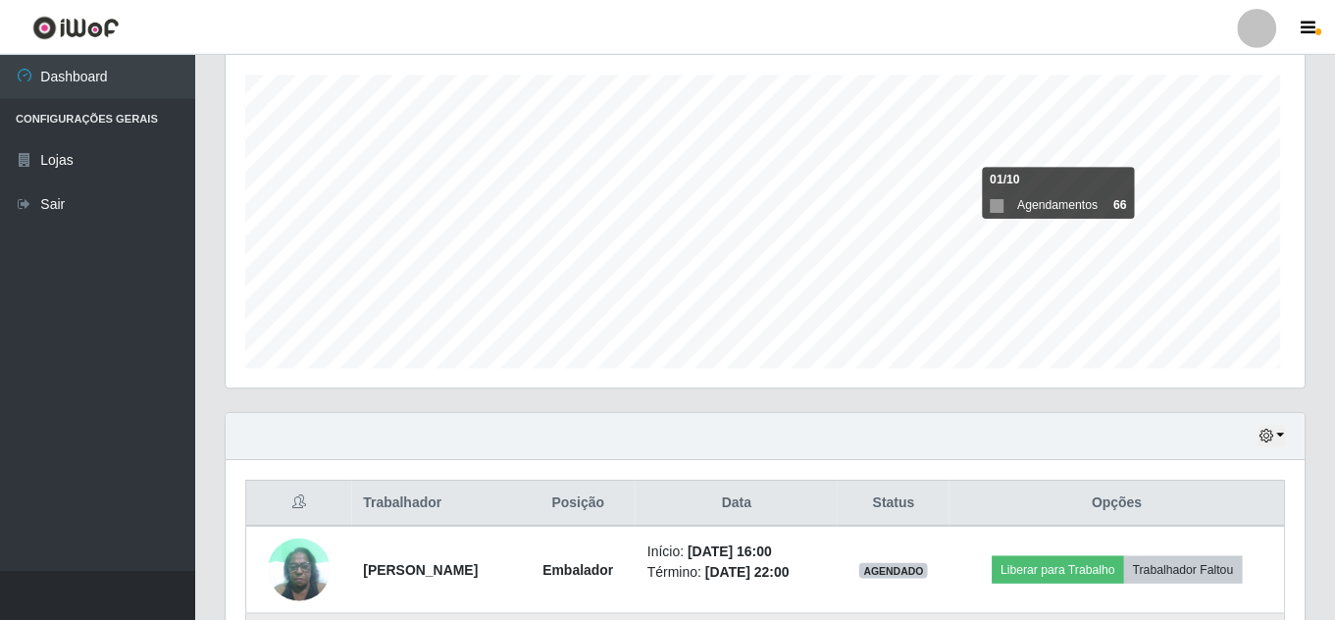
scroll to position [0, 0]
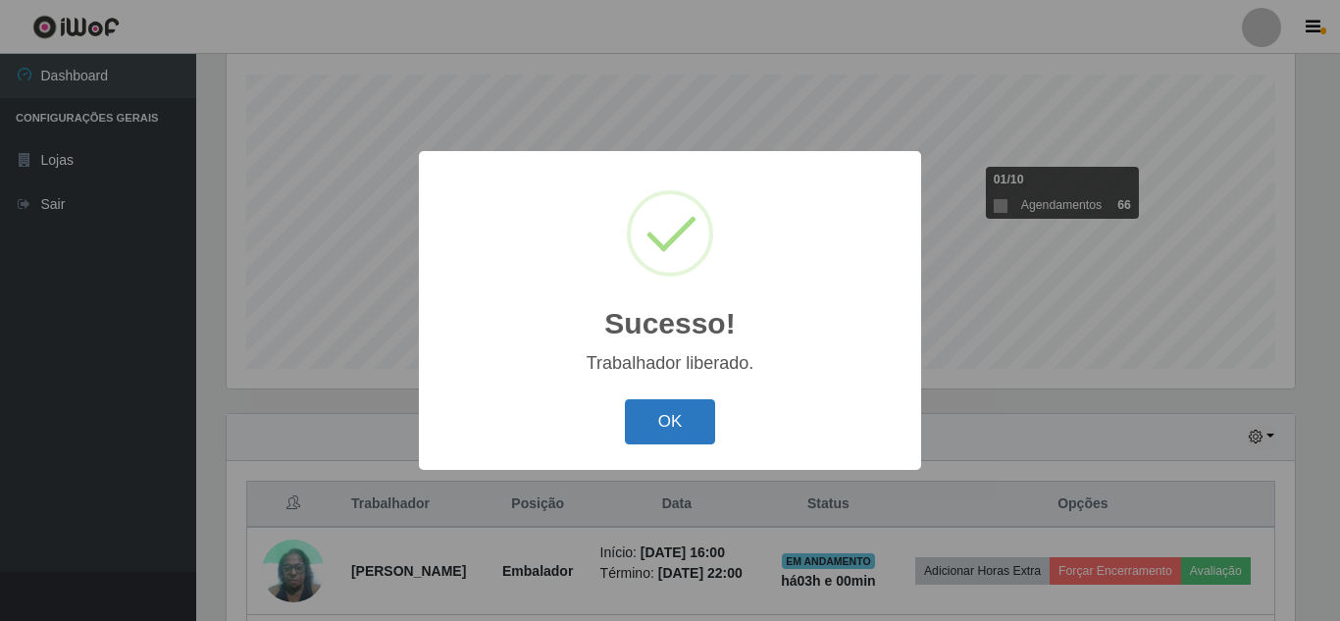
click at [689, 420] on button "OK" at bounding box center [670, 422] width 91 height 46
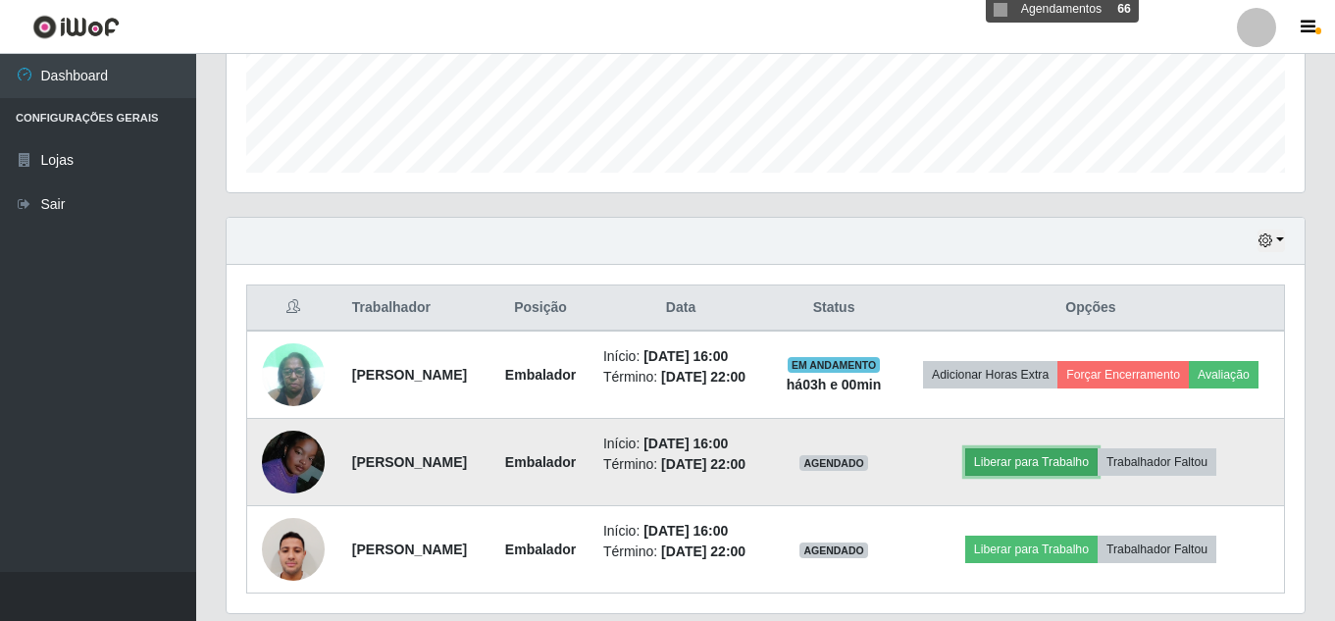
click at [1050, 476] on button "Liberar para Trabalho" at bounding box center [1031, 461] width 132 height 27
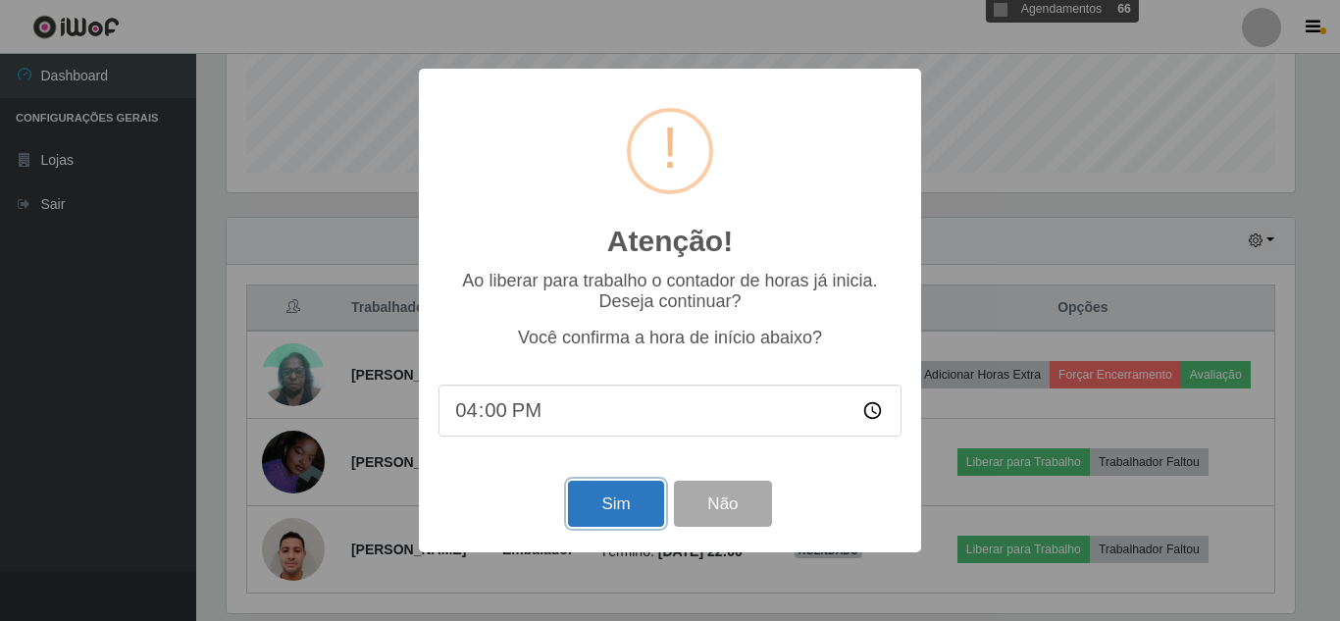
click at [630, 506] on button "Sim" at bounding box center [615, 504] width 95 height 46
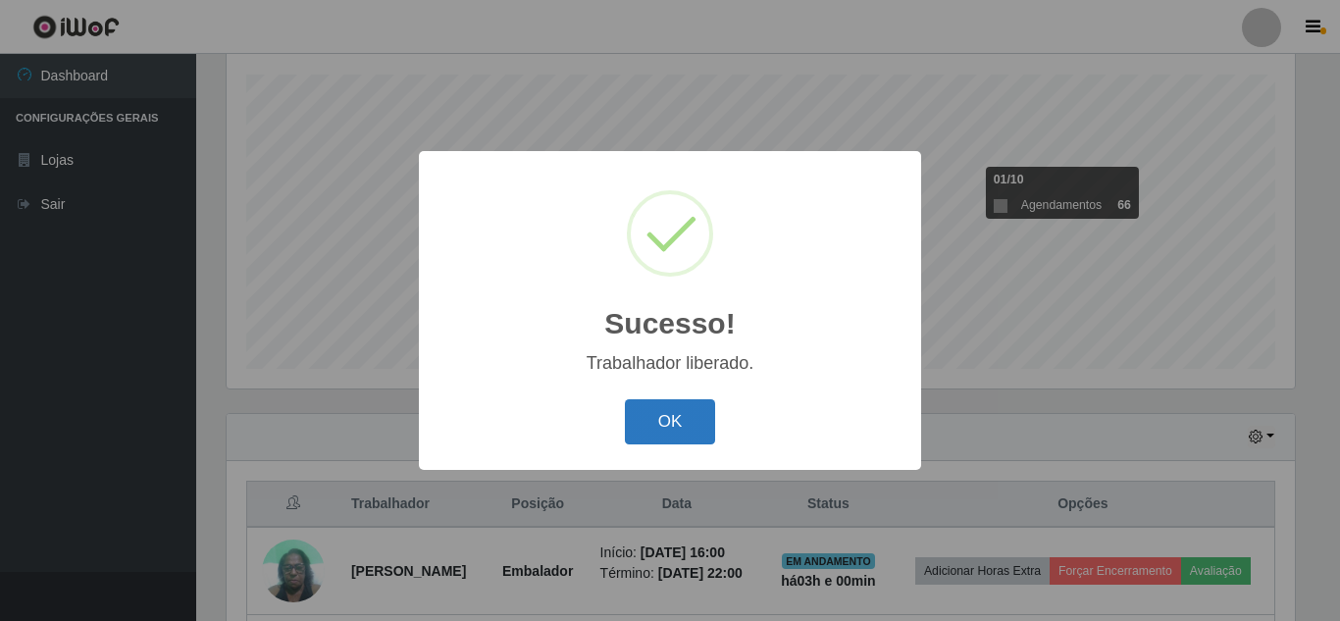
click at [705, 423] on button "OK" at bounding box center [670, 422] width 91 height 46
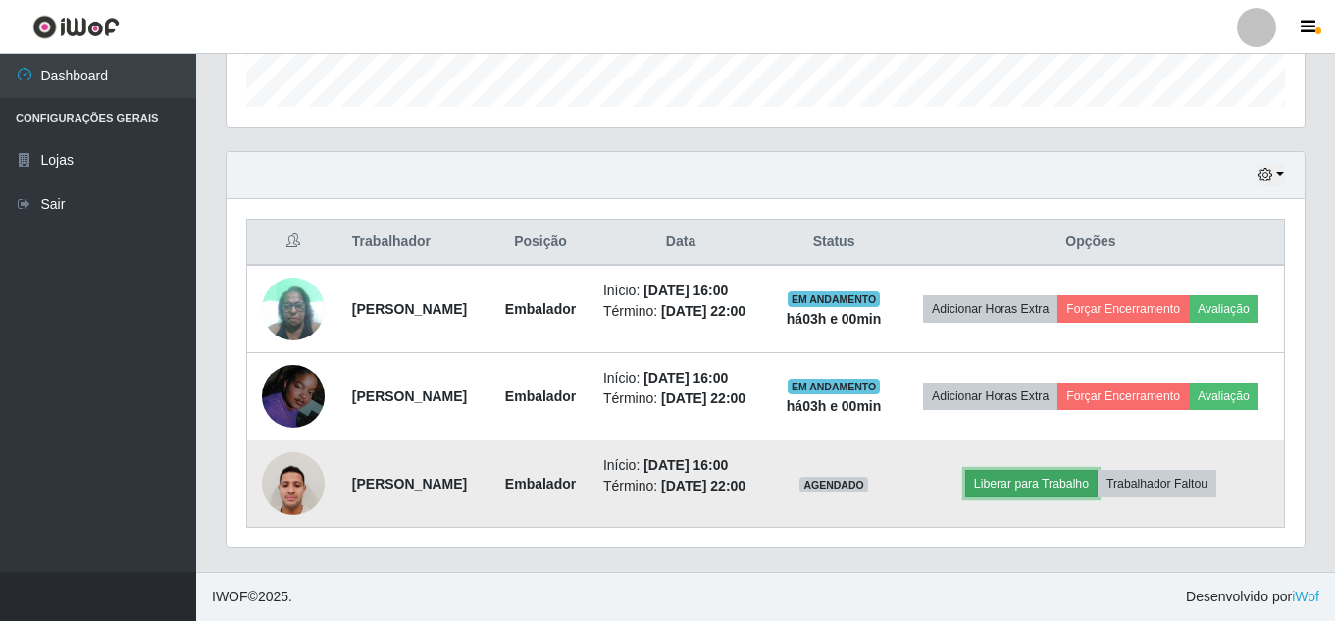
click at [1065, 483] on button "Liberar para Trabalho" at bounding box center [1031, 483] width 132 height 27
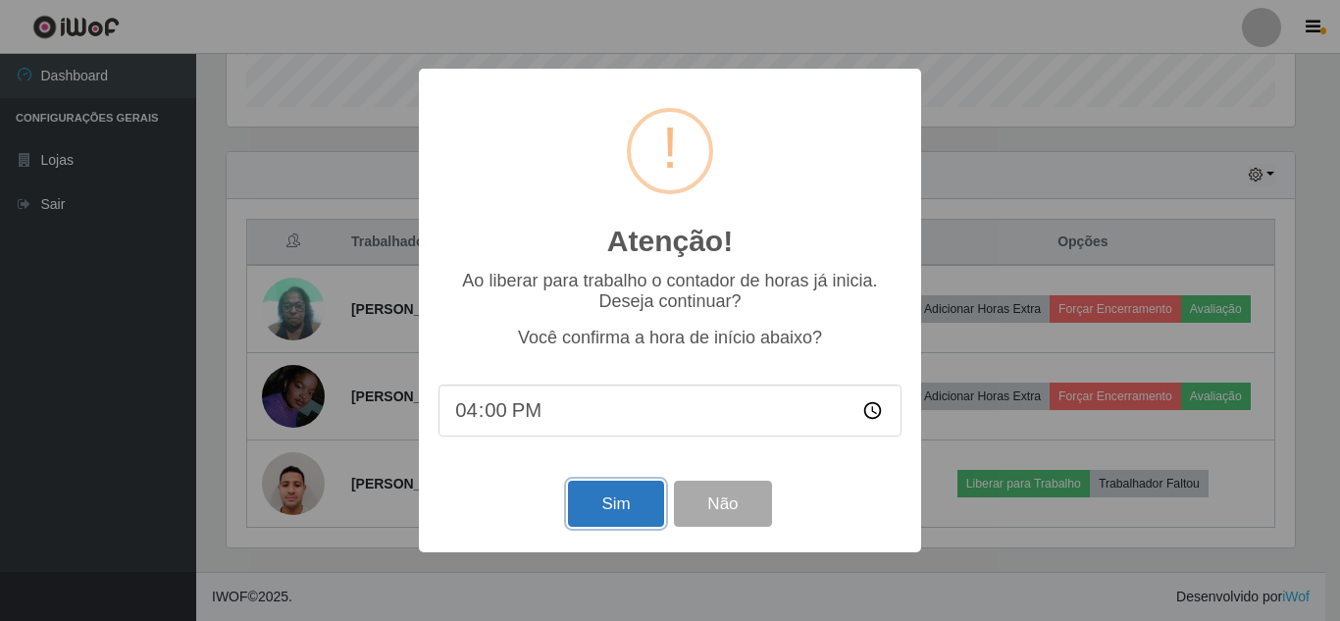
click at [643, 511] on button "Sim" at bounding box center [615, 504] width 95 height 46
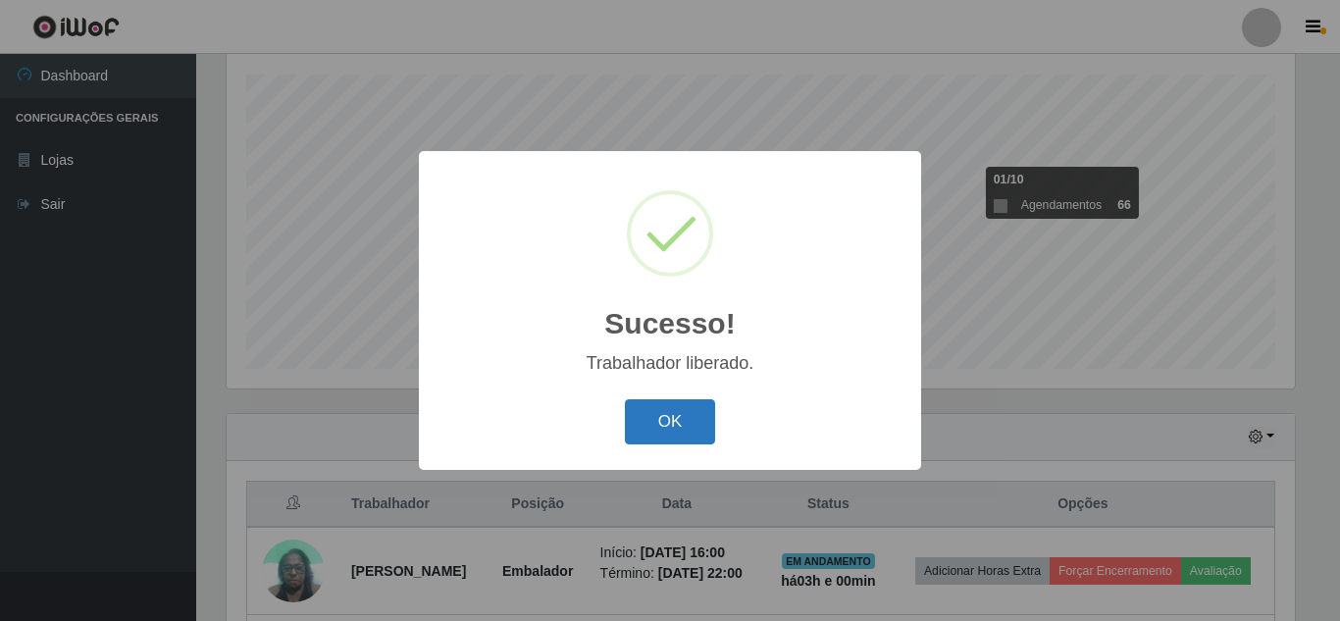
click at [674, 435] on button "OK" at bounding box center [670, 422] width 91 height 46
